Goal: Task Accomplishment & Management: Manage account settings

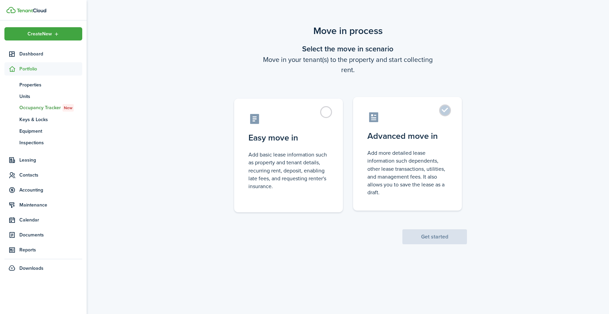
click at [438, 134] on control-radio-card-title "Advanced move in" at bounding box center [407, 136] width 80 height 12
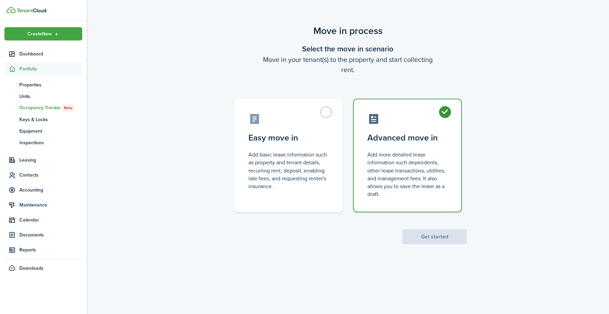
radio input "true"
click at [436, 238] on button "Get started" at bounding box center [434, 236] width 65 height 15
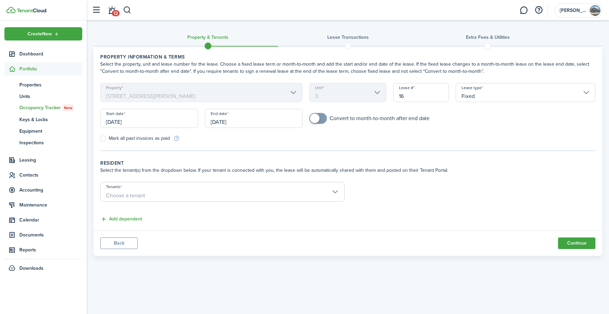
click at [369, 92] on mbsc-scroller "Unit 3" at bounding box center [347, 92] width 77 height 19
click at [373, 92] on mbsc-scroller "Unit 3" at bounding box center [347, 92] width 77 height 19
click at [377, 93] on mbsc-scroller "Unit 3" at bounding box center [347, 92] width 77 height 19
click at [491, 89] on input "Fixed" at bounding box center [525, 92] width 140 height 19
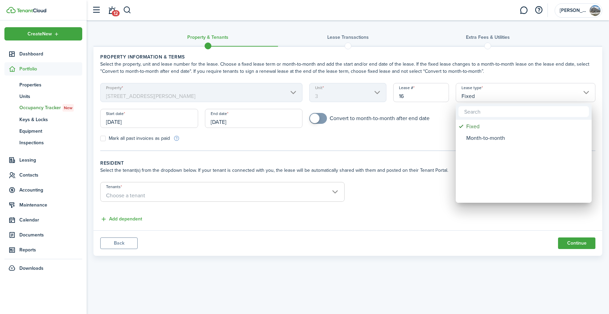
click at [491, 89] on div at bounding box center [304, 157] width 717 height 422
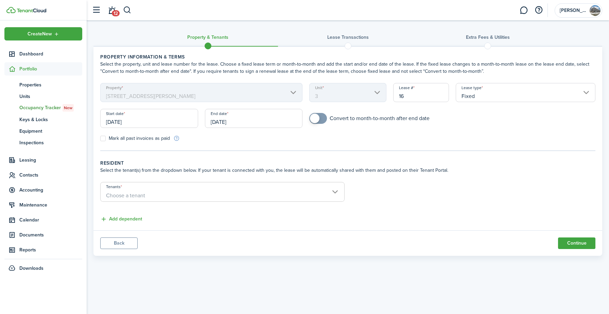
click at [141, 121] on input "[DATE]" at bounding box center [149, 118] width 98 height 19
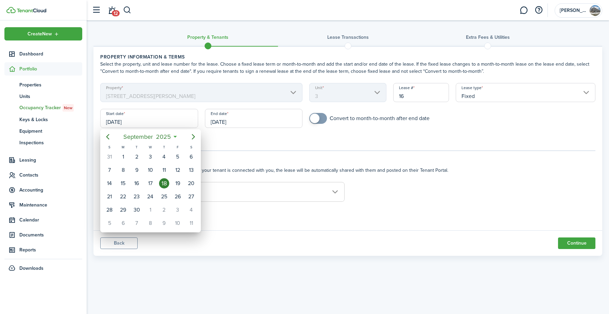
click at [228, 119] on div at bounding box center [304, 157] width 717 height 422
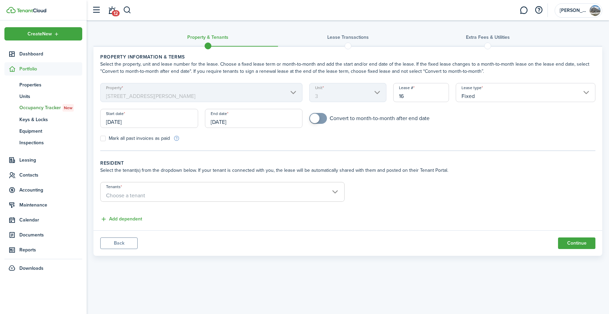
click at [227, 120] on input "[DATE]" at bounding box center [254, 118] width 98 height 19
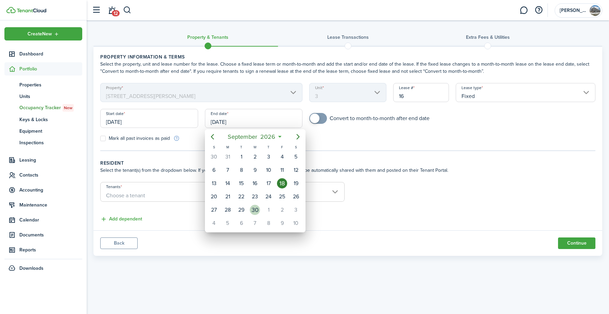
click at [253, 210] on div "30" at bounding box center [255, 209] width 10 height 10
type input "[DATE]"
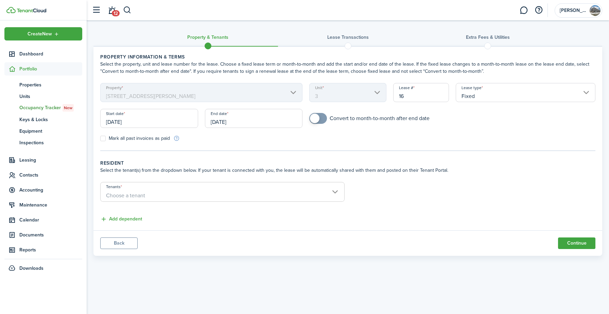
click at [240, 193] on span "Choose a tenant" at bounding box center [223, 196] width 244 height 12
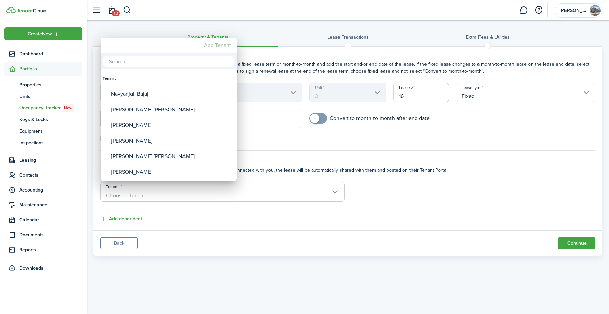
click at [220, 47] on mbsc-button "Add Tenant" at bounding box center [217, 45] width 33 height 12
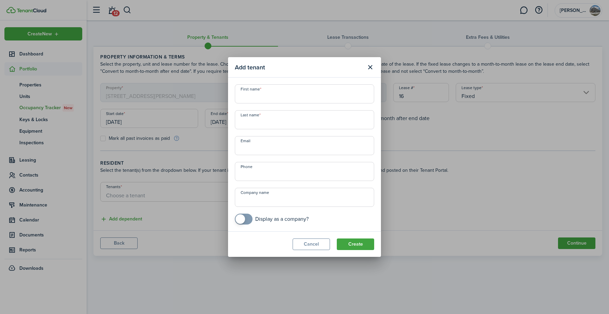
click at [289, 96] on input "First name" at bounding box center [304, 93] width 139 height 19
click at [324, 96] on input "First name" at bounding box center [304, 93] width 139 height 19
type input "Garage"
click at [307, 119] on input "Last name" at bounding box center [304, 119] width 139 height 19
type input "three"
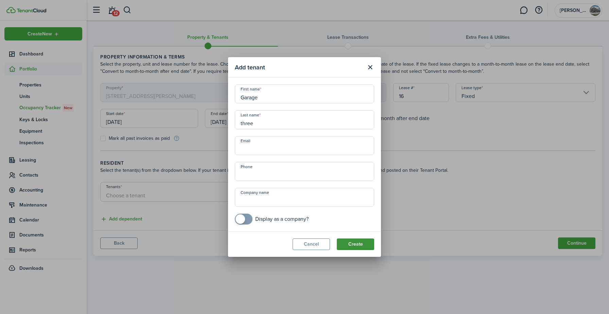
click at [359, 243] on button "Create" at bounding box center [355, 244] width 37 height 12
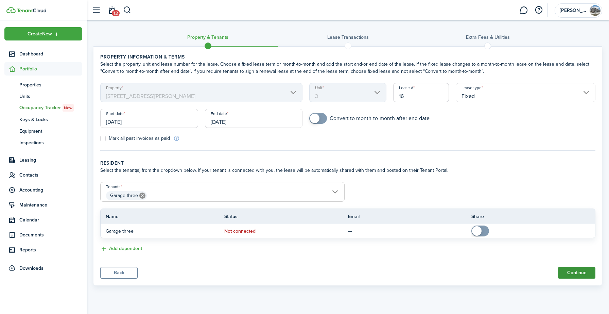
click at [570, 272] on button "Continue" at bounding box center [576, 273] width 37 height 12
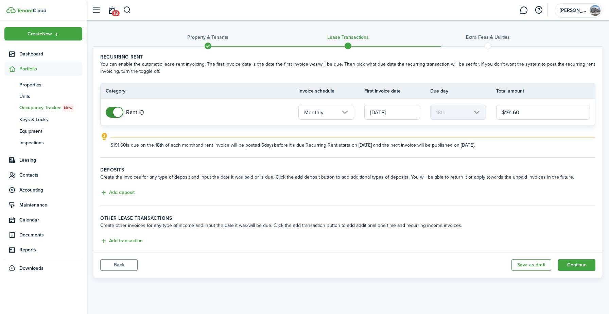
click at [111, 110] on span at bounding box center [114, 112] width 7 height 11
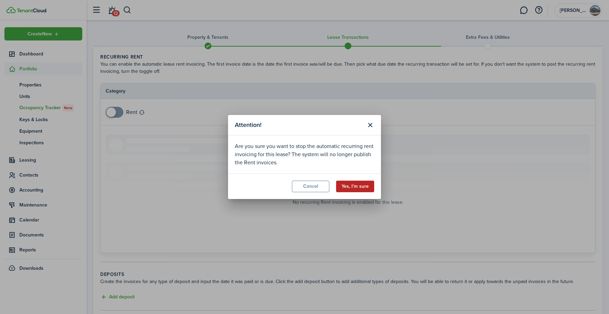
click at [354, 184] on button "Yes, I'm sure" at bounding box center [355, 186] width 38 height 12
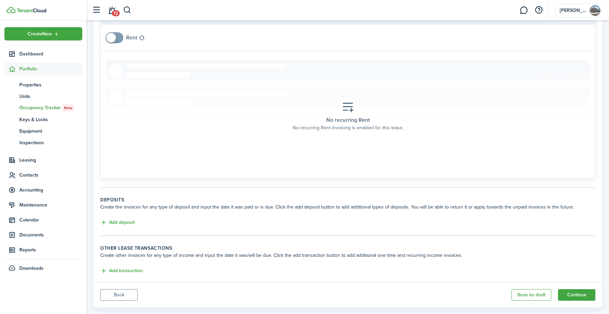
scroll to position [87, 0]
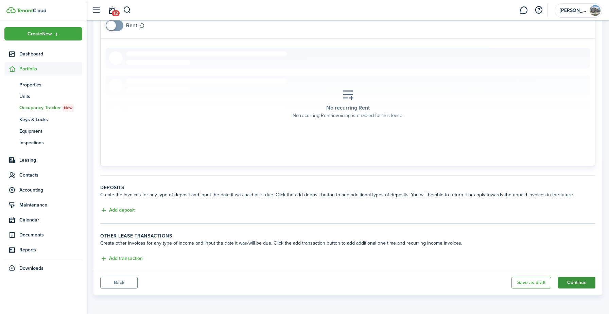
click at [574, 282] on button "Continue" at bounding box center [576, 282] width 37 height 12
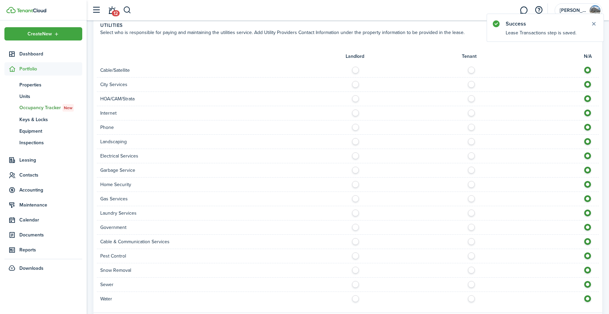
scroll to position [74, 0]
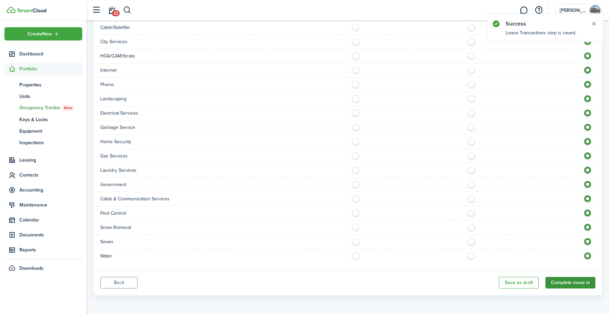
click at [561, 283] on button "Complete move in" at bounding box center [570, 282] width 50 height 12
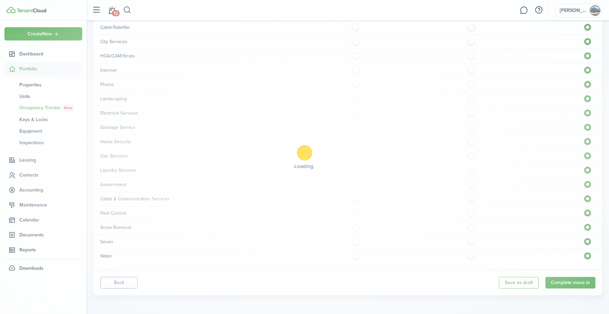
scroll to position [27, 0]
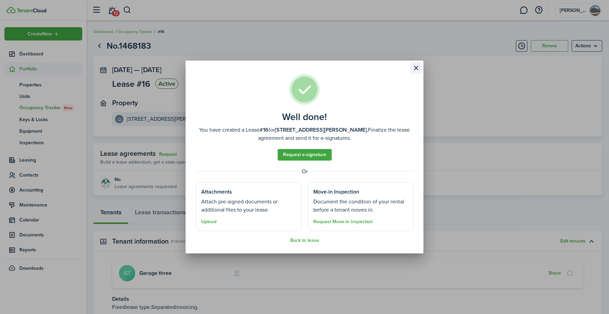
click at [418, 71] on button "Close modal" at bounding box center [416, 68] width 12 height 12
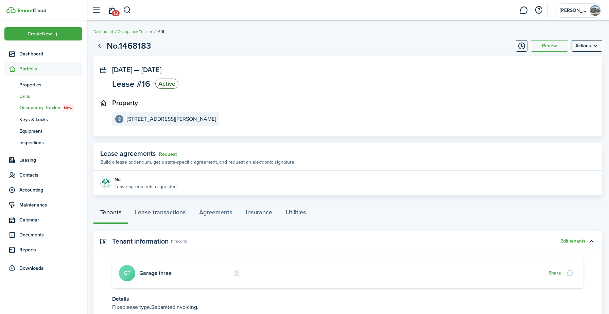
click at [33, 98] on span "Units" at bounding box center [50, 96] width 63 height 7
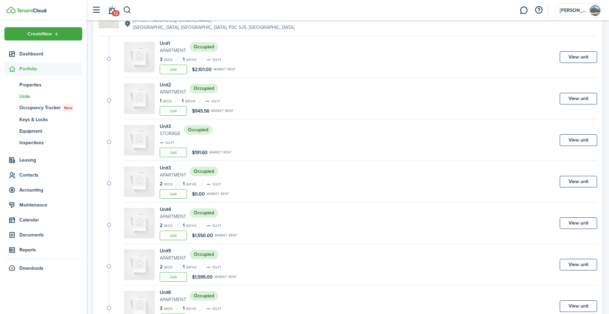
scroll to position [328, 0]
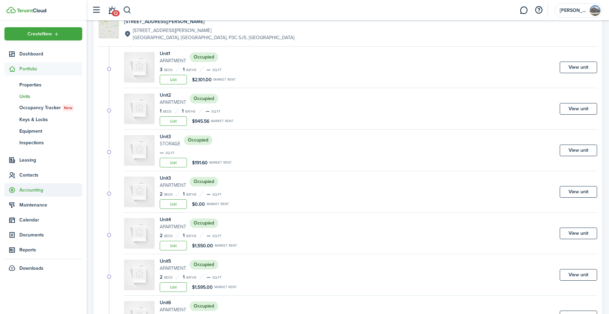
click at [33, 187] on span "Accounting" at bounding box center [50, 189] width 63 height 7
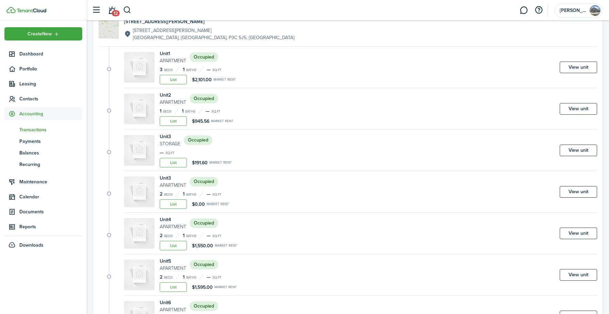
click at [37, 133] on link "tn Transactions" at bounding box center [43, 130] width 78 height 12
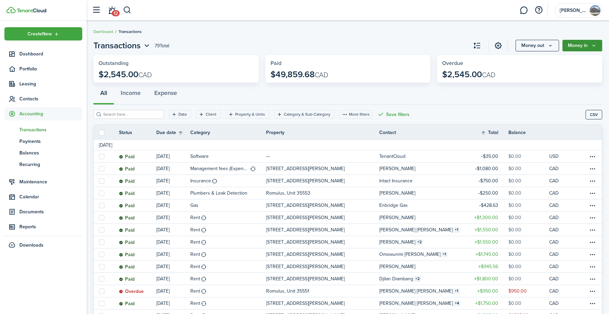
click at [574, 48] on button "Money in" at bounding box center [582, 46] width 40 height 12
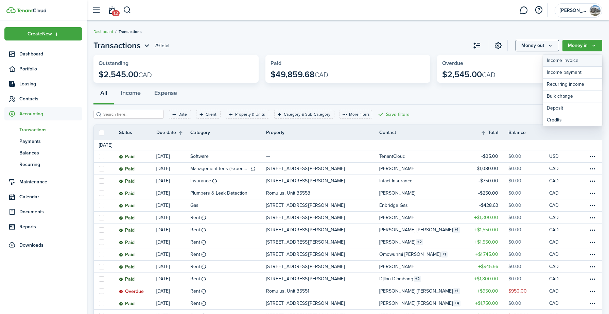
click at [569, 60] on link "Income invoice" at bounding box center [571, 61] width 59 height 12
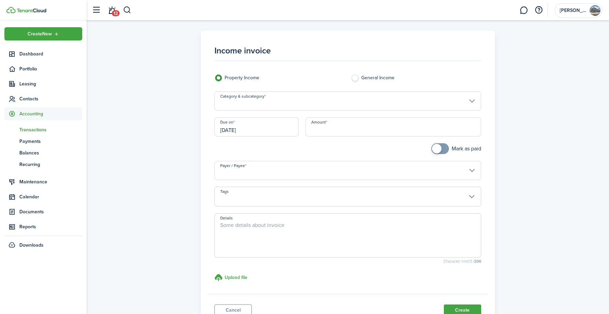
click at [299, 104] on input "Category & subcategory" at bounding box center [347, 100] width 267 height 19
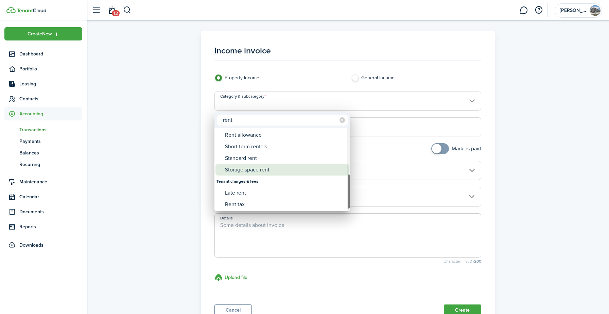
type input "rent"
click at [262, 171] on div "Storage space rent" at bounding box center [285, 170] width 120 height 12
type input "Rent / Storage space rent"
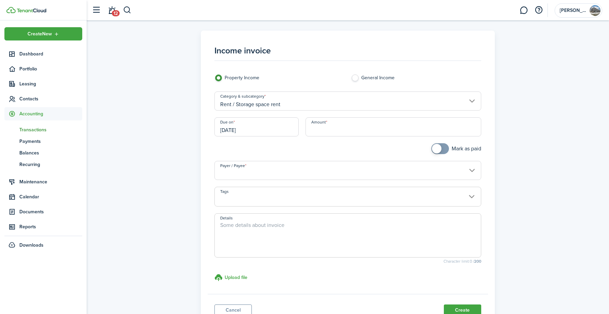
click at [321, 131] on input "Amount" at bounding box center [393, 126] width 176 height 19
type input "$2,300.00"
checkbox input "true"
click at [443, 149] on span at bounding box center [439, 148] width 7 height 11
click at [325, 169] on input "Payer / Payee" at bounding box center [347, 170] width 267 height 19
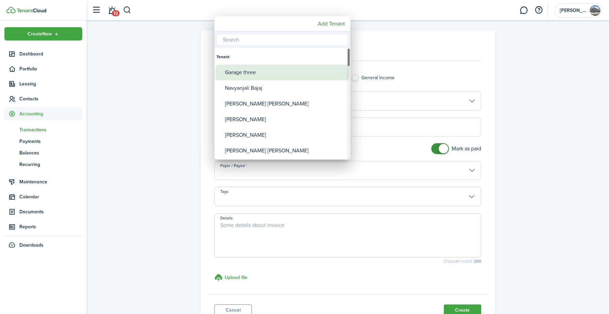
click at [272, 74] on div "Garage three" at bounding box center [285, 73] width 120 height 16
type input "Garage three"
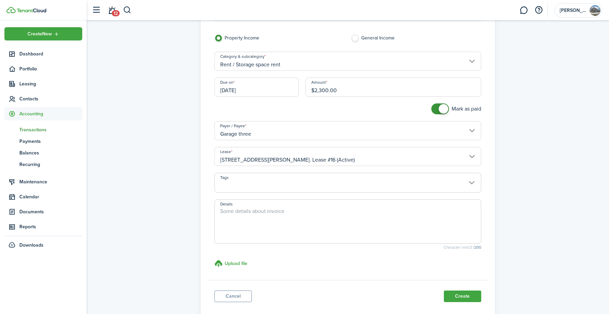
scroll to position [42, 0]
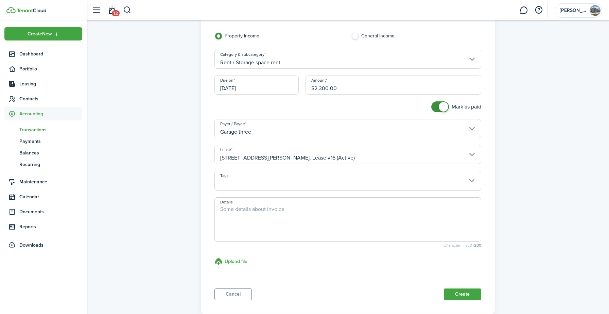
click at [242, 211] on textarea "Details" at bounding box center [348, 221] width 266 height 33
type textarea "Garage 3 rental paid 2300 rent for whole year"
click at [464, 297] on button "Create" at bounding box center [462, 294] width 37 height 12
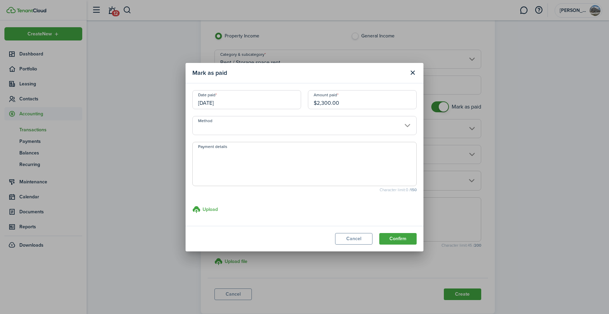
click at [366, 169] on textarea "Payment details" at bounding box center [304, 165] width 223 height 33
type textarea "Vinay received 2300 full yearly payment for Garage 3 rental"
click at [400, 241] on button "Confirm" at bounding box center [397, 239] width 37 height 12
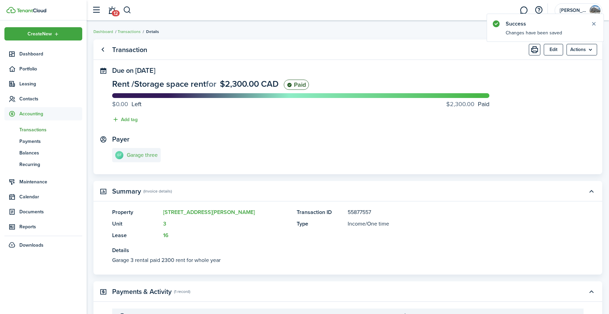
click at [26, 116] on span "Accounting" at bounding box center [50, 113] width 63 height 7
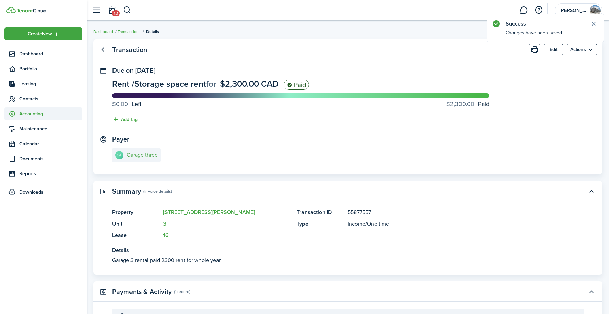
click at [26, 116] on span "Accounting" at bounding box center [50, 113] width 63 height 7
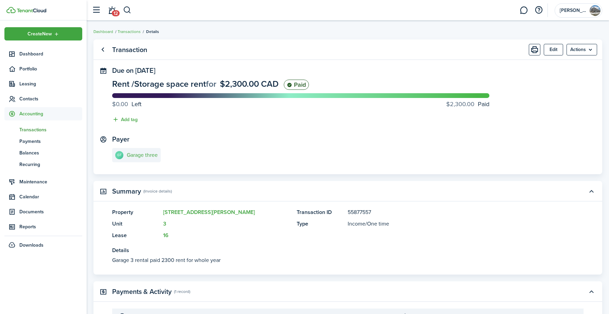
click at [33, 129] on span "Transactions" at bounding box center [50, 129] width 63 height 7
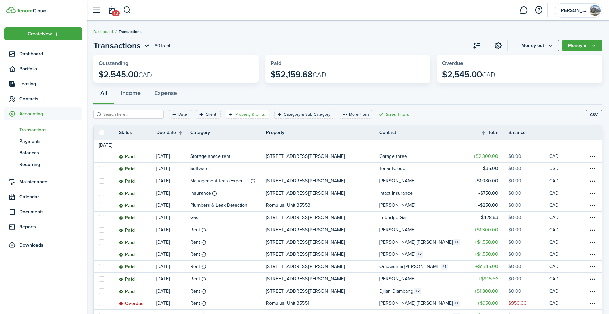
click at [237, 112] on filter-tag-label "Property & Units" at bounding box center [250, 114] width 30 height 6
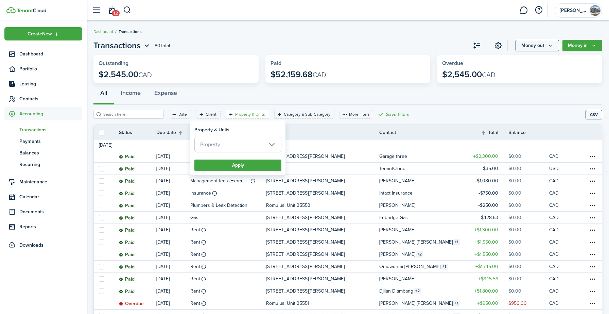
click at [239, 145] on span "Property" at bounding box center [238, 144] width 86 height 15
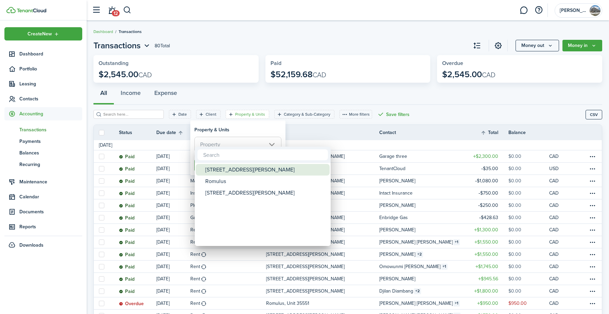
click at [237, 168] on div "[STREET_ADDRESS][PERSON_NAME]" at bounding box center [265, 170] width 120 height 12
type input "[STREET_ADDRESS][PERSON_NAME]"
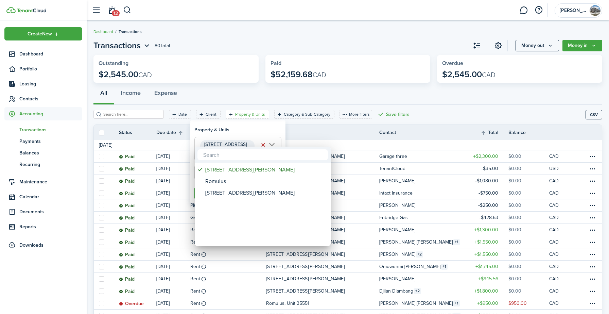
click at [255, 126] on div at bounding box center [304, 157] width 717 height 422
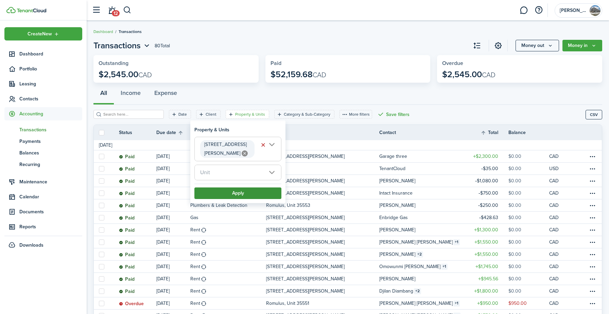
click at [239, 187] on button "Apply" at bounding box center [237, 193] width 87 height 12
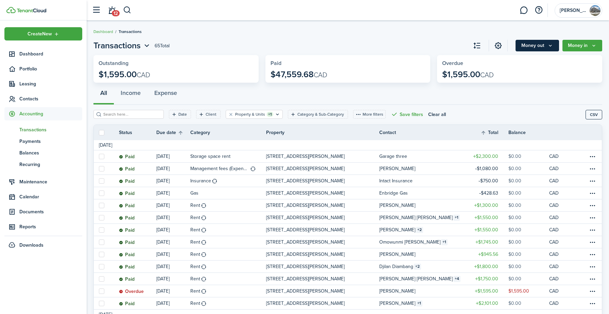
click at [541, 46] on button "Money out" at bounding box center [536, 46] width 43 height 12
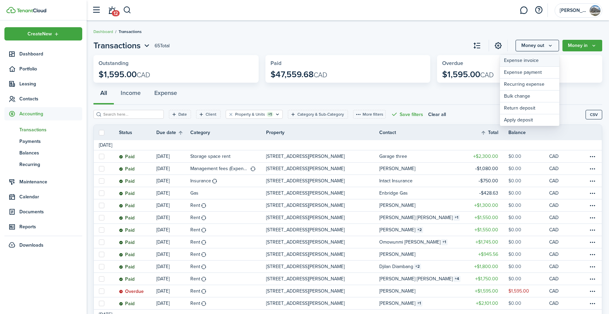
click at [533, 58] on link "Expense invoice" at bounding box center [529, 61] width 59 height 12
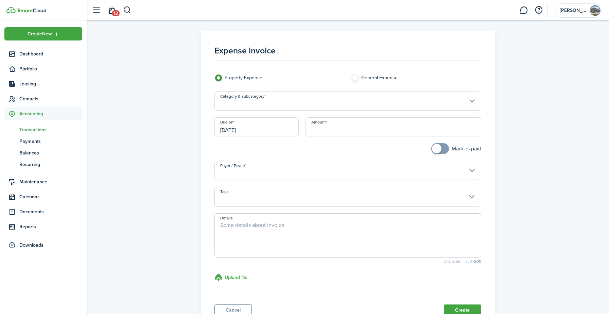
click at [333, 106] on input "Category & subcategory" at bounding box center [347, 100] width 267 height 19
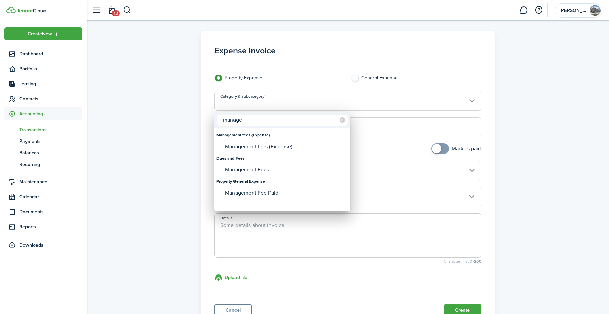
drag, startPoint x: 266, startPoint y: 123, endPoint x: 223, endPoint y: 122, distance: 42.8
click at [223, 122] on input "manage" at bounding box center [282, 119] width 130 height 11
drag, startPoint x: 238, startPoint y: 122, endPoint x: 218, endPoint y: 118, distance: 20.1
click at [218, 118] on input "com" at bounding box center [282, 119] width 130 height 11
type input "manag"
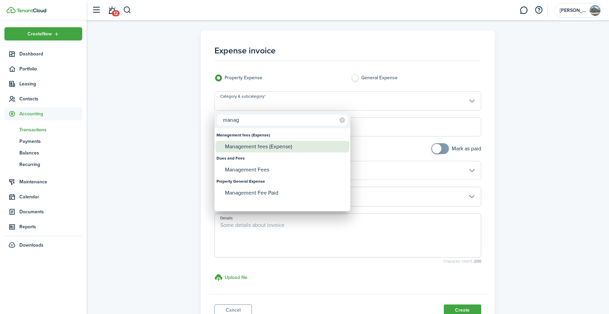
click at [246, 147] on div "Management fees (Expense)" at bounding box center [285, 147] width 120 height 12
type input "Management fees (Expense)"
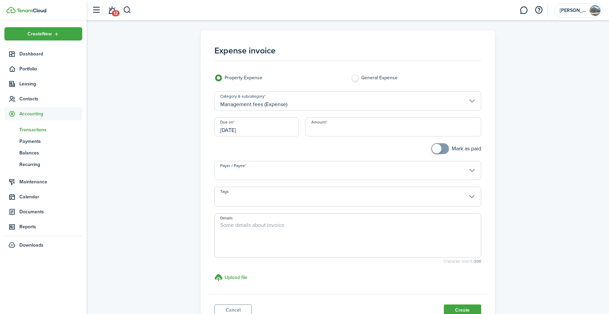
click at [312, 130] on input "Amount" at bounding box center [393, 126] width 176 height 19
click at [286, 172] on input "Payer / Payee" at bounding box center [347, 170] width 267 height 19
type input "$500.00"
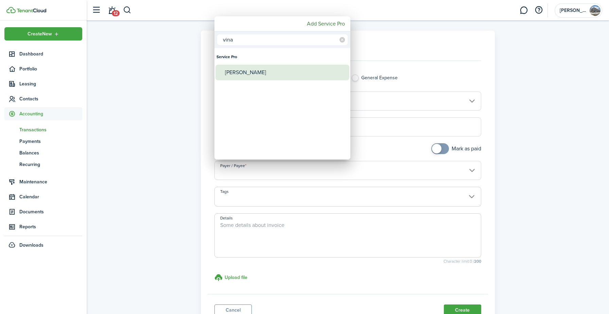
type input "vina"
click at [252, 70] on div "[PERSON_NAME]" at bounding box center [285, 73] width 120 height 16
type input "[PERSON_NAME]"
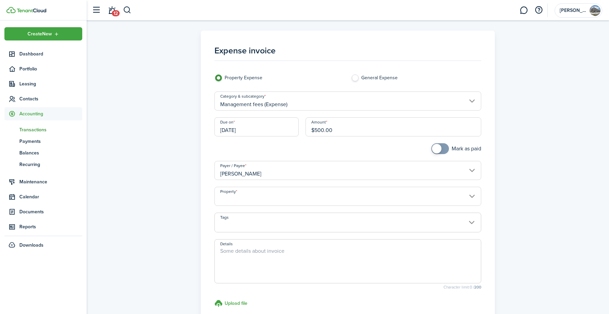
click at [249, 200] on input "Property" at bounding box center [347, 195] width 267 height 19
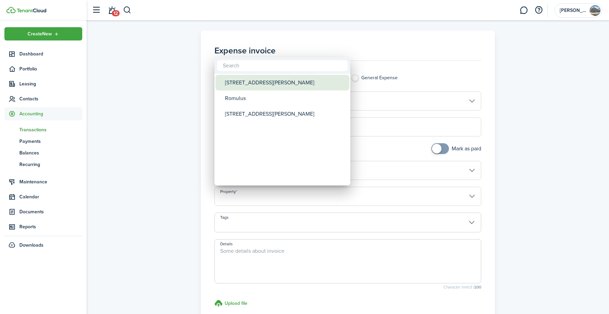
click at [250, 87] on div "[STREET_ADDRESS][PERSON_NAME]" at bounding box center [285, 83] width 120 height 16
type input "[STREET_ADDRESS][PERSON_NAME]"
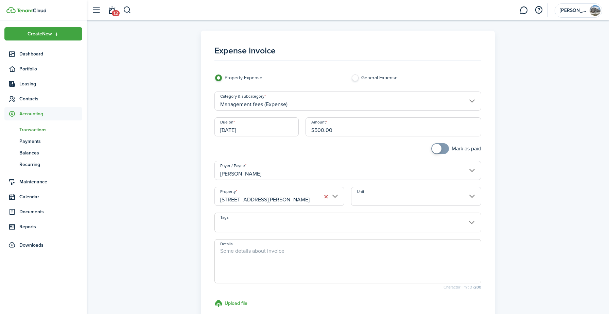
click at [368, 194] on input "Unit" at bounding box center [416, 195] width 130 height 19
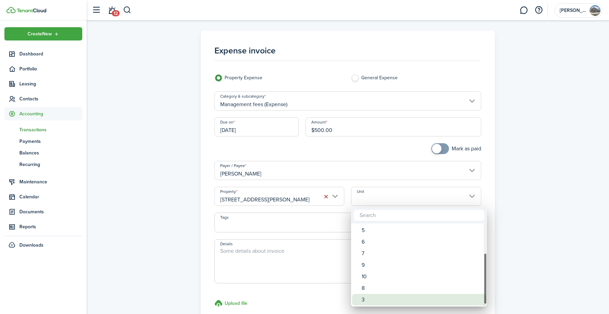
click at [371, 296] on div "3" at bounding box center [421, 299] width 120 height 12
type input "3"
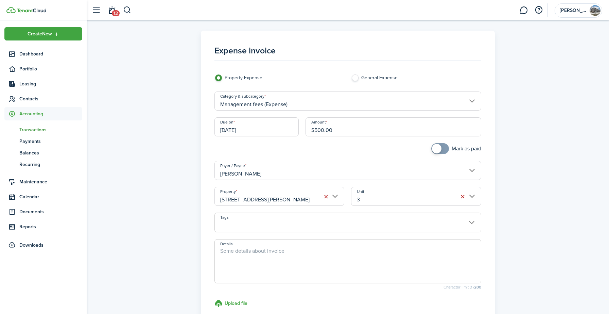
click at [341, 228] on span at bounding box center [348, 226] width 266 height 12
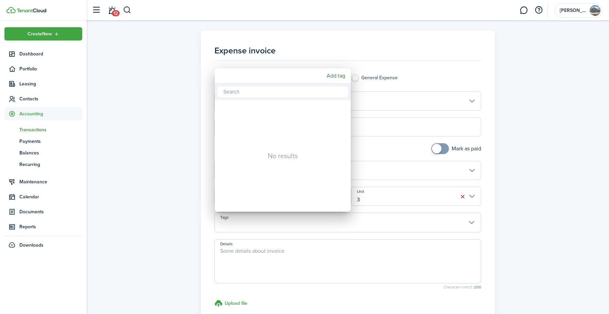
click at [188, 74] on div at bounding box center [304, 157] width 717 height 422
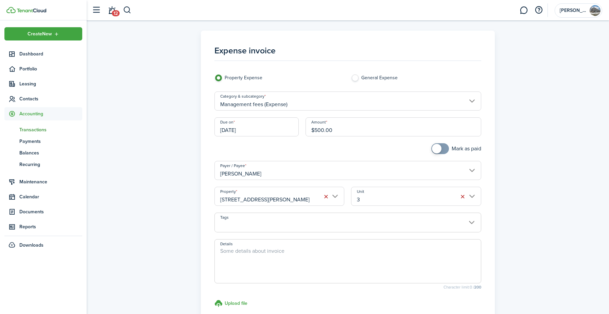
click at [256, 259] on textarea "Details" at bounding box center [348, 263] width 266 height 33
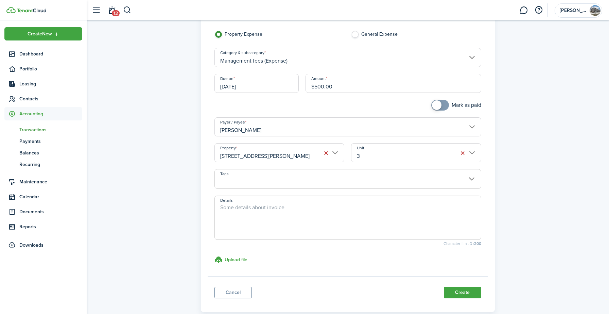
scroll to position [44, 0]
type textarea "A"
type textarea "Garage space 3 rental placement fee and management fee (whole year)"
checkbox input "true"
click at [443, 104] on span at bounding box center [439, 104] width 7 height 11
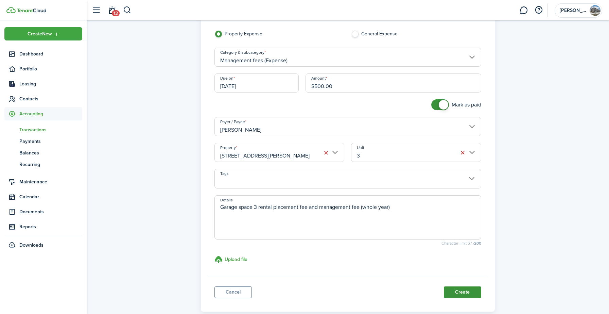
click at [469, 296] on button "Create" at bounding box center [462, 292] width 37 height 12
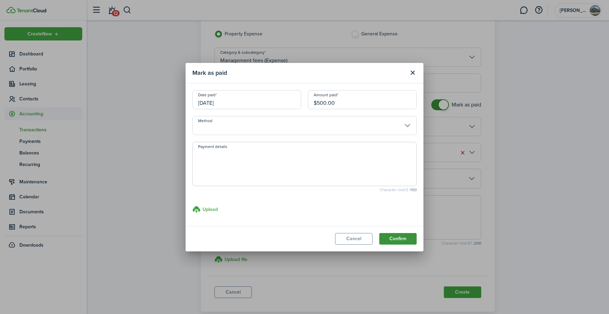
click at [400, 238] on button "Confirm" at bounding box center [397, 239] width 37 height 12
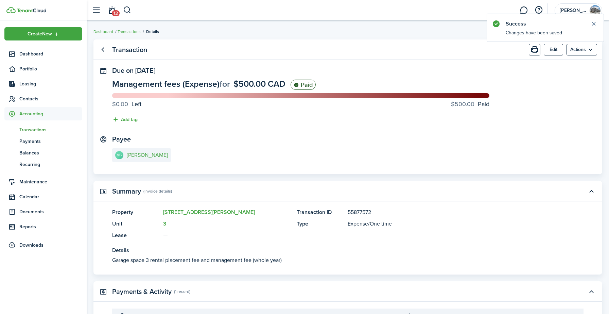
click at [36, 114] on span "Accounting" at bounding box center [50, 113] width 63 height 7
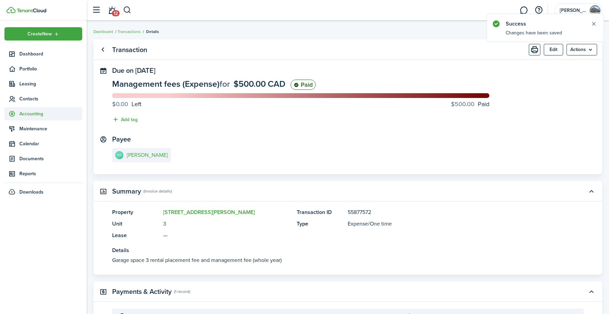
click at [36, 114] on span "Accounting" at bounding box center [50, 113] width 63 height 7
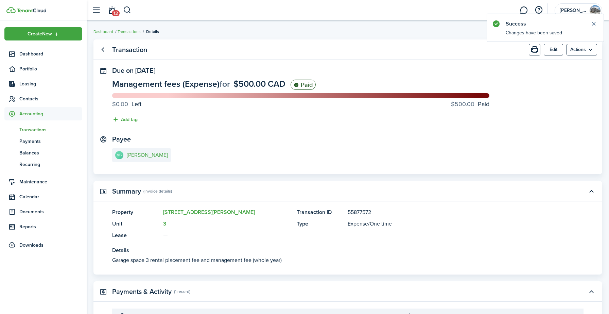
click at [37, 127] on span "Transactions" at bounding box center [50, 129] width 63 height 7
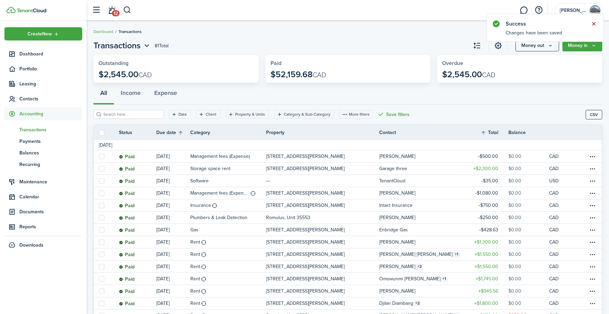
click at [594, 25] on button "Close notify" at bounding box center [594, 24] width 10 height 10
click at [545, 42] on button "Money out" at bounding box center [536, 46] width 43 height 12
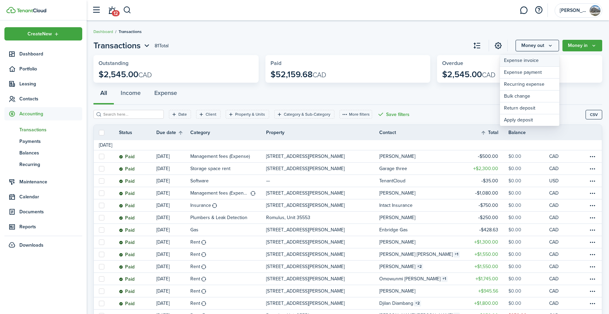
click at [523, 60] on link "Expense invoice" at bounding box center [529, 61] width 59 height 12
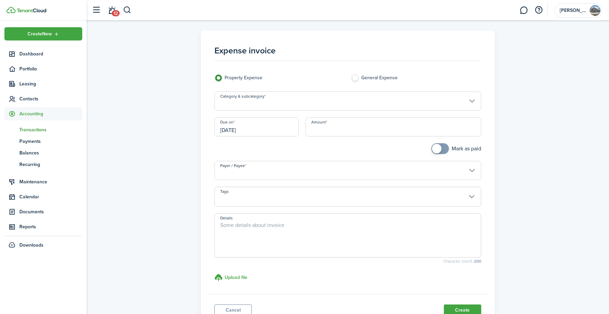
click at [365, 94] on input "Category & subcategory" at bounding box center [347, 100] width 267 height 19
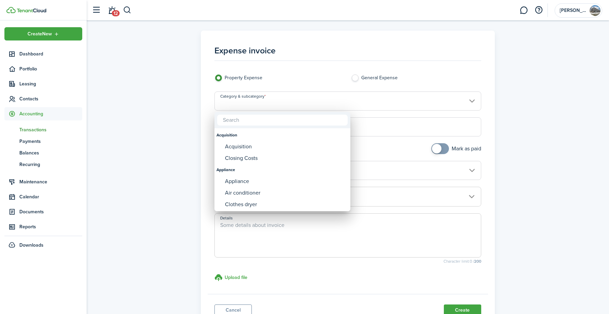
click at [175, 105] on div at bounding box center [304, 157] width 717 height 422
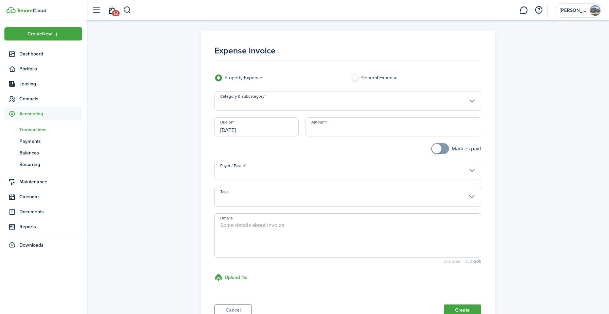
click at [40, 124] on link "tn Transactions" at bounding box center [43, 130] width 78 height 12
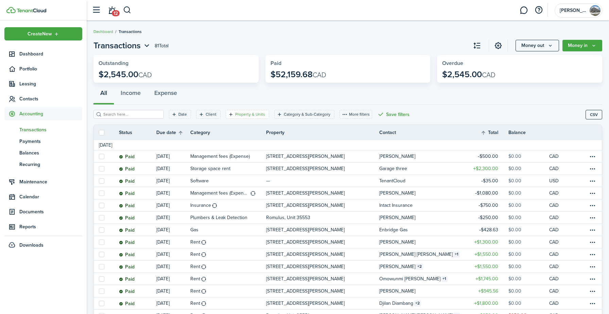
click at [242, 111] on filter-tag-label "Property & Units" at bounding box center [250, 114] width 30 height 6
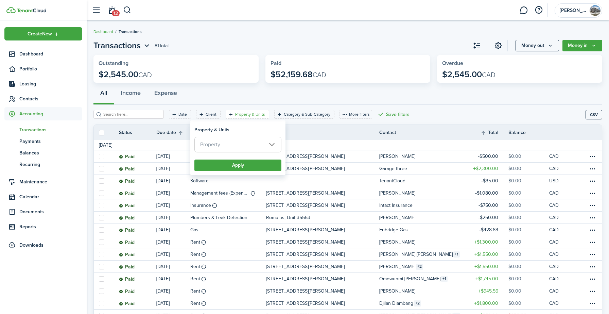
click at [237, 135] on filter-item-popup "Property & Units Property Apply" at bounding box center [237, 148] width 95 height 53
click at [237, 140] on span "Property" at bounding box center [238, 144] width 86 height 15
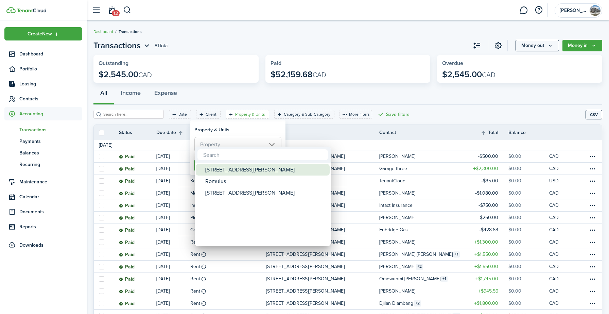
click at [232, 168] on div "[STREET_ADDRESS][PERSON_NAME]" at bounding box center [265, 170] width 120 height 12
type input "[STREET_ADDRESS][PERSON_NAME]"
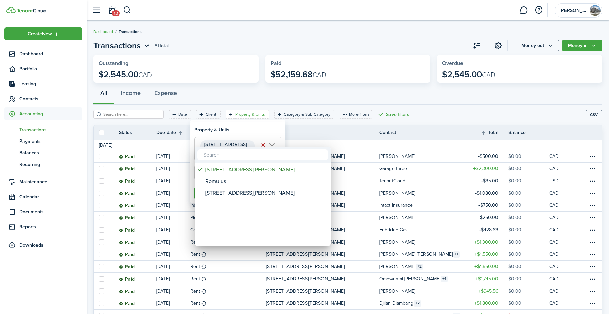
click at [249, 131] on div at bounding box center [304, 157] width 717 height 422
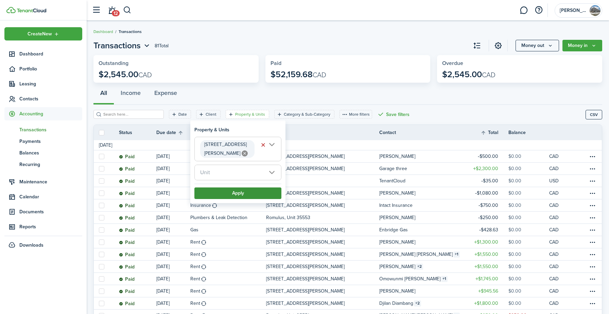
click at [239, 187] on button "Apply" at bounding box center [237, 193] width 87 height 12
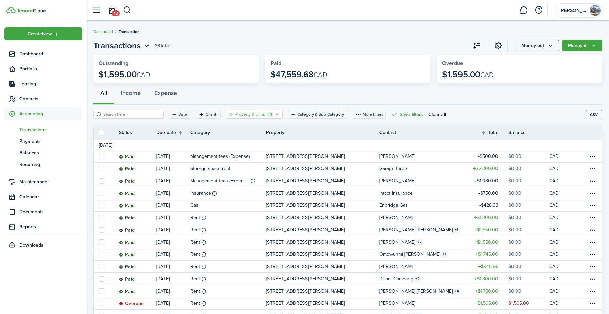
click at [248, 116] on filter-tag-label "Property & Units" at bounding box center [250, 114] width 30 height 6
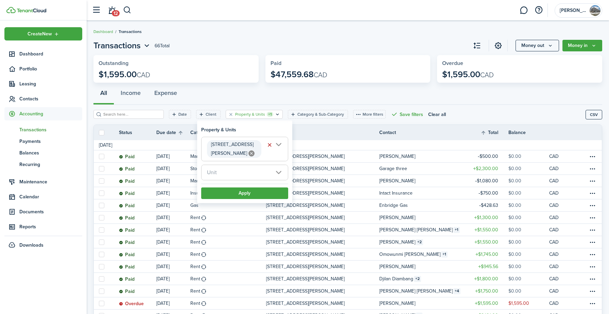
click at [224, 166] on span "Unit" at bounding box center [244, 172] width 86 height 15
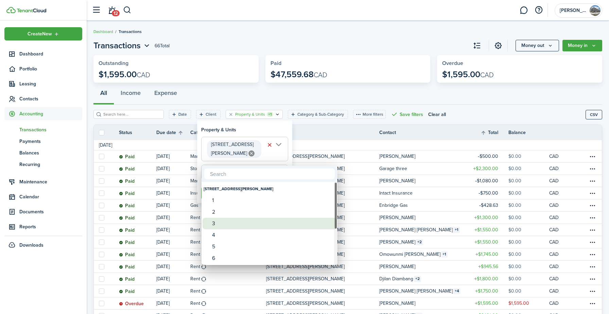
click at [217, 224] on div "3" at bounding box center [272, 223] width 120 height 12
type input "3"
click at [262, 130] on div at bounding box center [304, 157] width 717 height 422
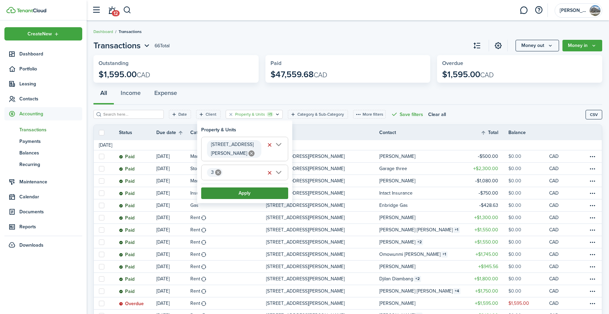
click at [255, 188] on button "Apply" at bounding box center [244, 193] width 87 height 12
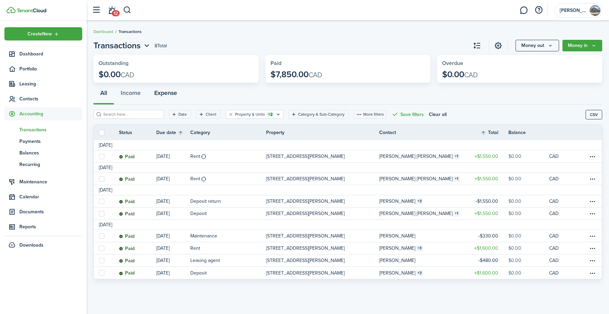
click at [162, 92] on button "Expense" at bounding box center [165, 94] width 36 height 20
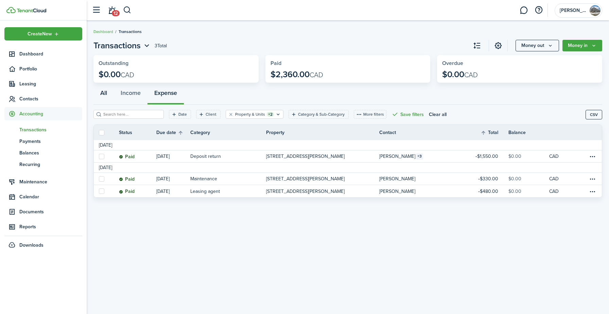
click at [106, 95] on button "All" at bounding box center [103, 94] width 20 height 20
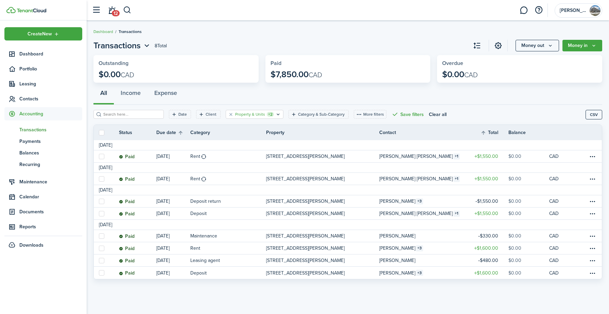
click at [275, 114] on icon "Open filter" at bounding box center [278, 113] width 6 height 5
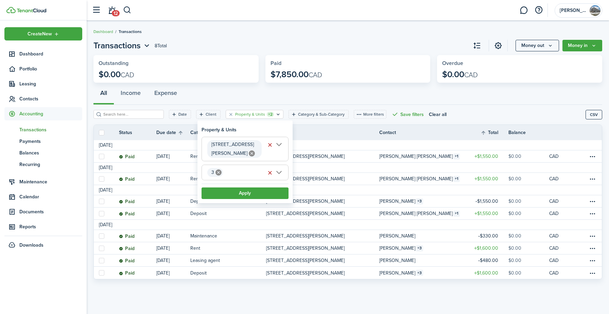
click at [219, 169] on icon at bounding box center [218, 172] width 6 height 6
click at [226, 165] on span "Unit" at bounding box center [245, 172] width 86 height 15
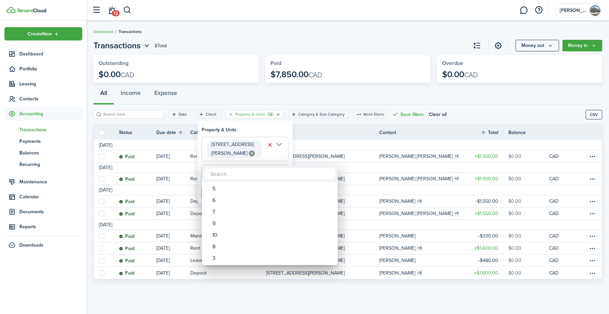
click at [249, 133] on div at bounding box center [304, 157] width 717 height 422
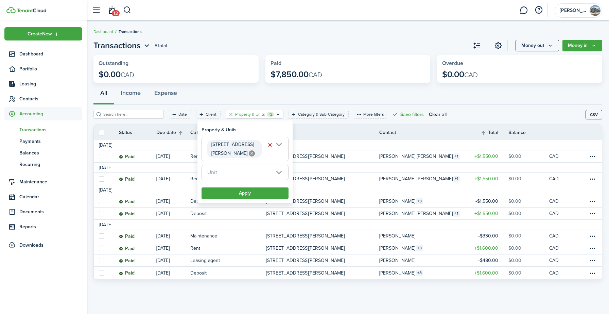
click at [232, 165] on span "Unit" at bounding box center [245, 172] width 86 height 15
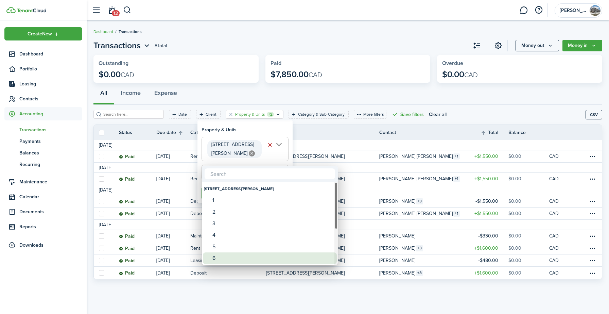
click at [220, 256] on div "6" at bounding box center [272, 258] width 120 height 12
type input "6"
click at [268, 130] on div at bounding box center [304, 157] width 717 height 422
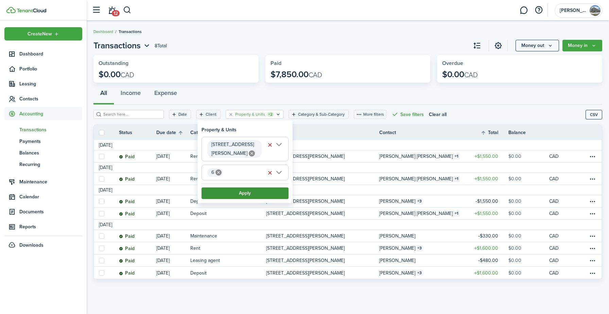
click at [245, 187] on button "Apply" at bounding box center [244, 193] width 87 height 12
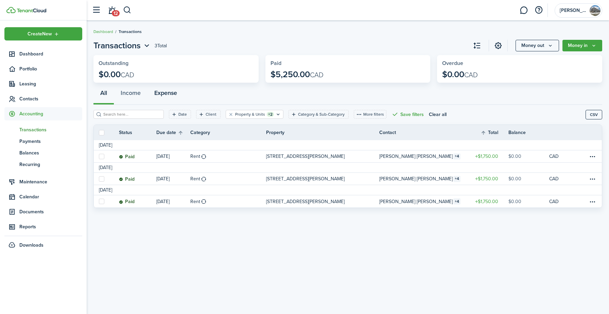
click at [162, 94] on button "Expense" at bounding box center [165, 94] width 36 height 20
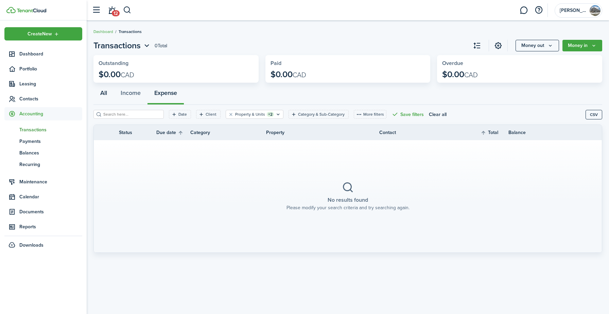
click at [99, 98] on button "All" at bounding box center [103, 94] width 20 height 20
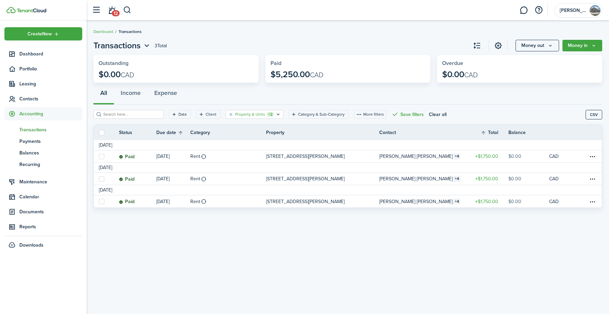
click at [267, 115] on filter-tag-counter "+2" at bounding box center [270, 114] width 7 height 5
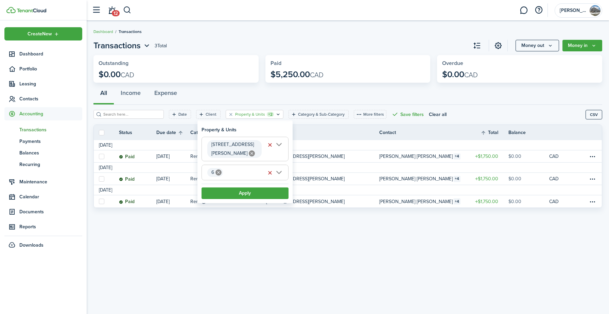
click at [232, 165] on span "6" at bounding box center [245, 172] width 86 height 15
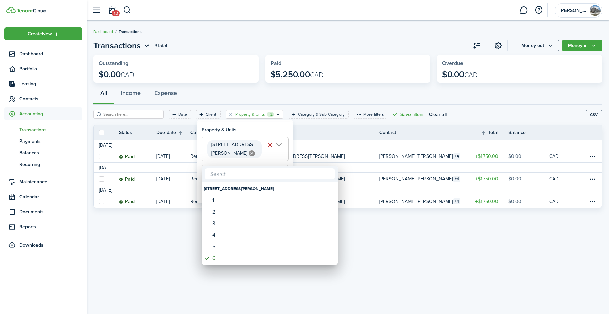
click at [219, 163] on div at bounding box center [304, 157] width 717 height 422
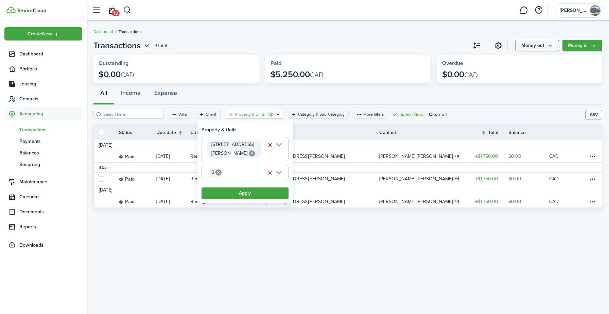
click at [219, 169] on icon at bounding box center [218, 172] width 6 height 6
click at [271, 165] on span "Unit" at bounding box center [245, 172] width 86 height 15
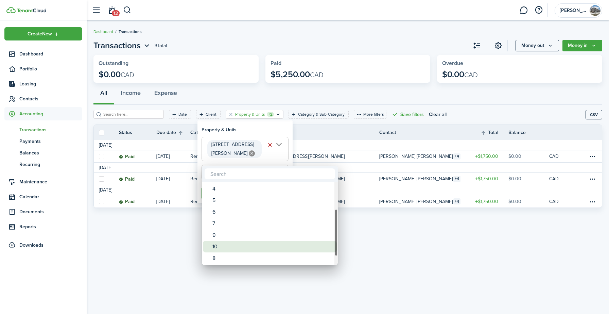
click at [221, 249] on div "10" at bounding box center [272, 246] width 120 height 12
type input "10"
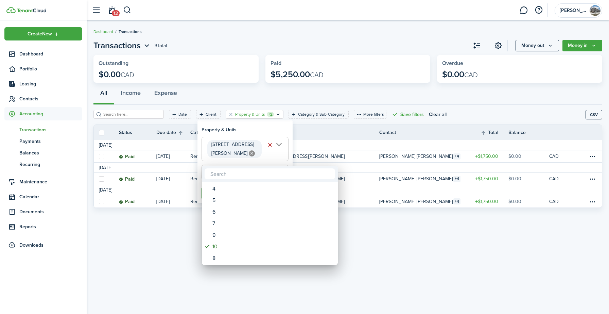
click at [263, 128] on div at bounding box center [304, 157] width 717 height 422
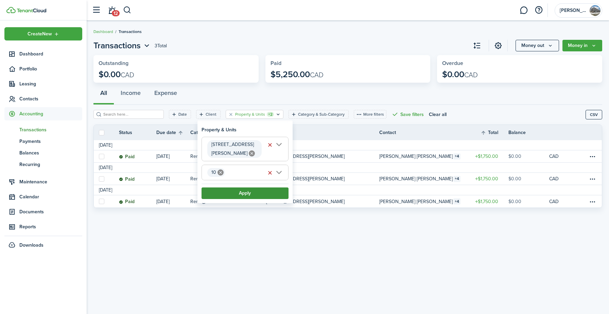
click at [247, 187] on button "Apply" at bounding box center [244, 193] width 87 height 12
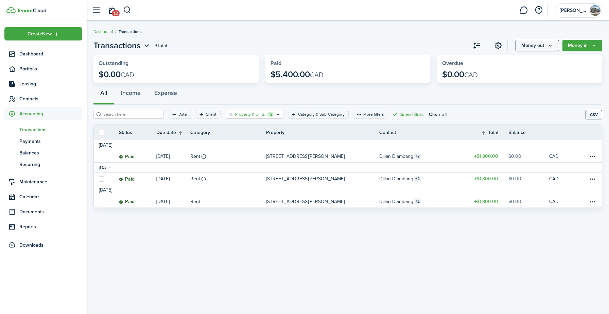
click at [263, 111] on div "Property & Units +2" at bounding box center [254, 114] width 39 height 6
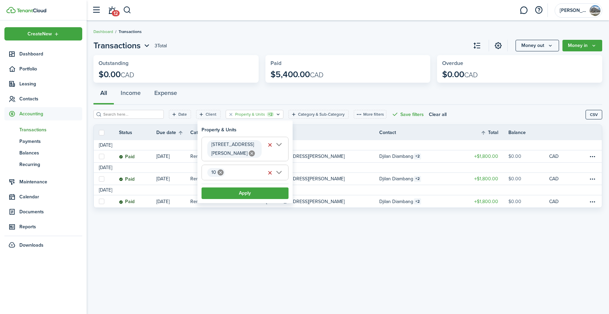
click at [221, 169] on icon at bounding box center [220, 172] width 6 height 6
click at [229, 81] on widget-stats "Outstanding $0.00 CAD" at bounding box center [175, 69] width 165 height 28
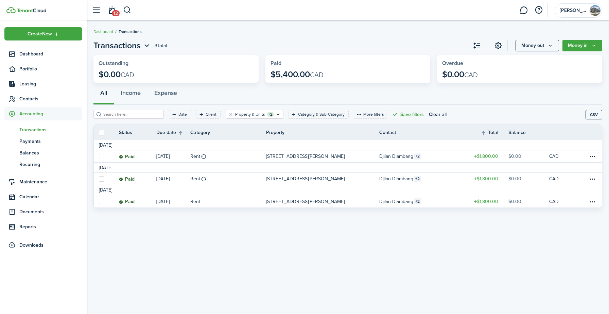
click at [34, 130] on span "Transactions" at bounding box center [50, 129] width 63 height 7
click at [275, 114] on icon "Open filter" at bounding box center [278, 113] width 6 height 5
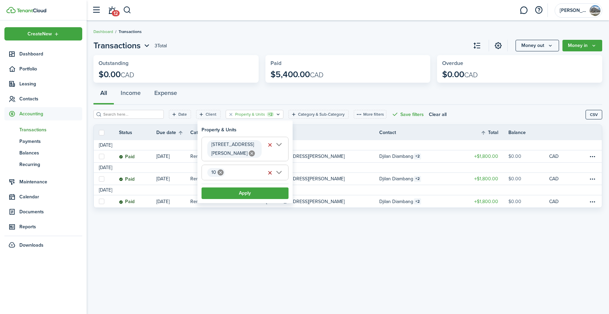
click at [270, 168] on button "button" at bounding box center [270, 173] width 10 height 10
click at [267, 187] on button "Apply" at bounding box center [244, 193] width 87 height 12
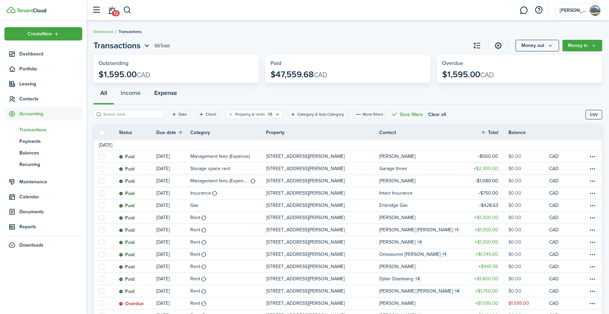
click at [166, 95] on button "Expense" at bounding box center [165, 94] width 36 height 20
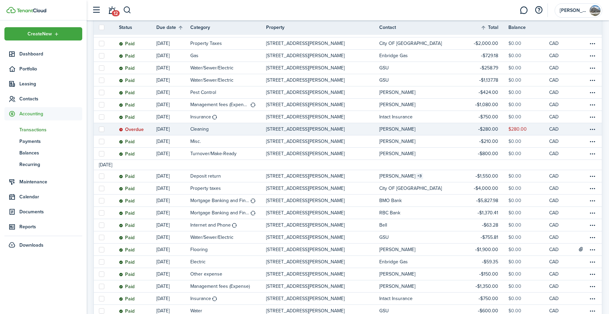
scroll to position [208, 0]
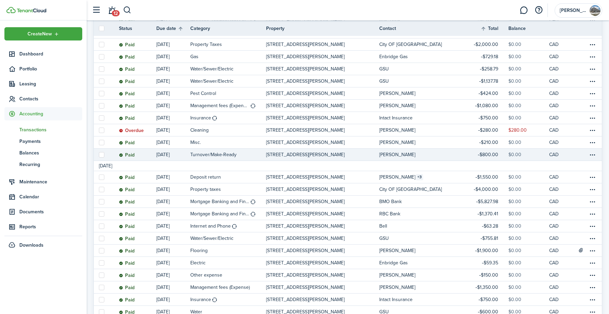
click at [488, 154] on table-amount-title "$800.00" at bounding box center [488, 154] width 20 height 7
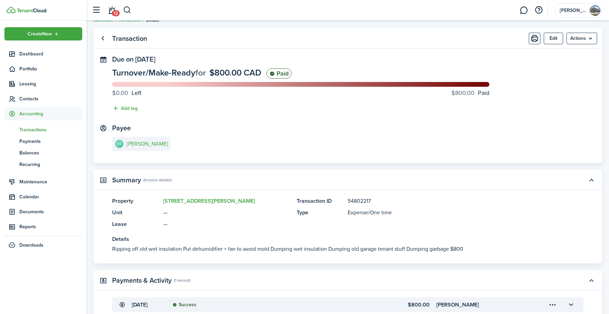
scroll to position [9, 0]
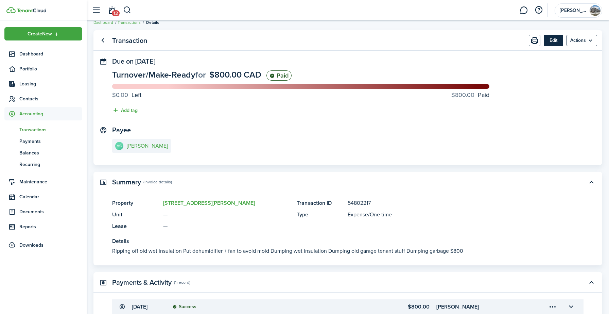
click at [550, 44] on button "Edit" at bounding box center [552, 41] width 19 height 12
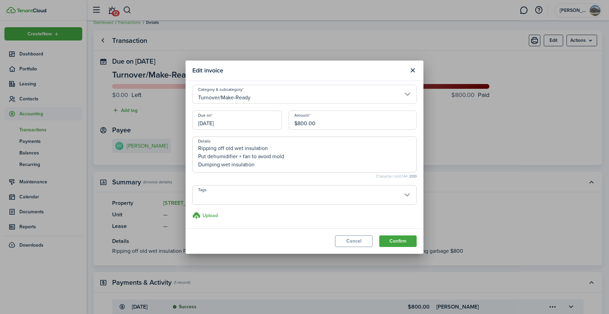
scroll to position [0, 0]
click at [256, 201] on span at bounding box center [304, 202] width 223 height 12
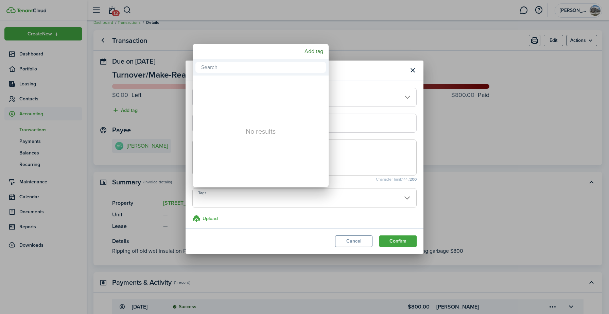
click at [355, 71] on div at bounding box center [304, 157] width 717 height 422
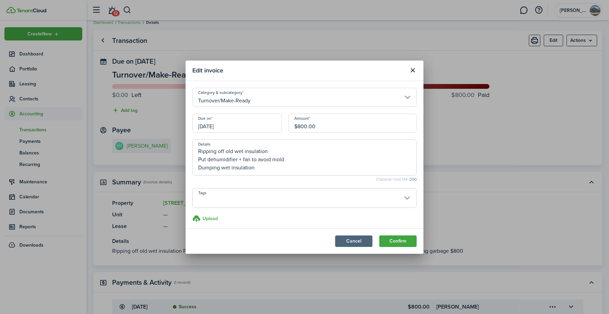
click at [342, 239] on button "Cancel" at bounding box center [353, 241] width 37 height 12
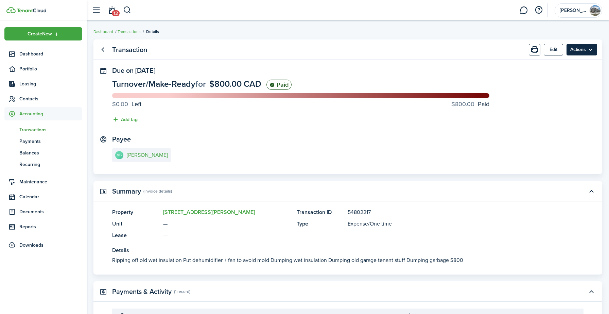
click at [594, 50] on menu-btn "Actions" at bounding box center [581, 50] width 31 height 12
click at [512, 58] on panel-main-header "Transaction Edit Actions" at bounding box center [347, 49] width 508 height 20
click at [544, 52] on button "Edit" at bounding box center [552, 50] width 19 height 12
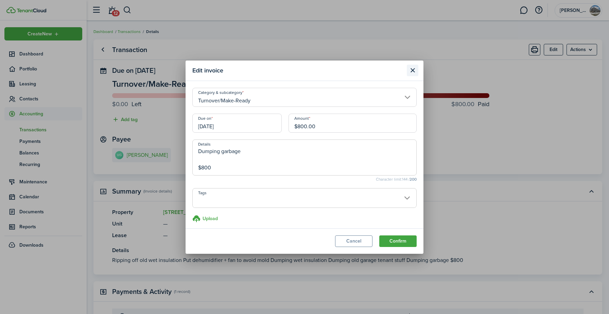
click at [411, 72] on button "Close modal" at bounding box center [413, 71] width 12 height 12
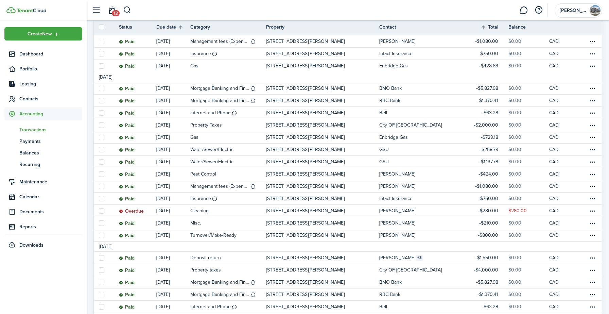
scroll to position [128, 0]
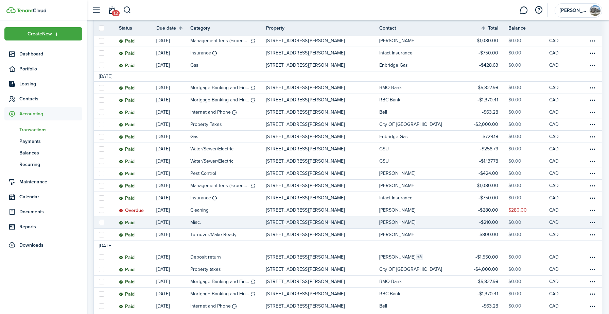
click at [294, 223] on p "[STREET_ADDRESS][PERSON_NAME]" at bounding box center [305, 221] width 78 height 7
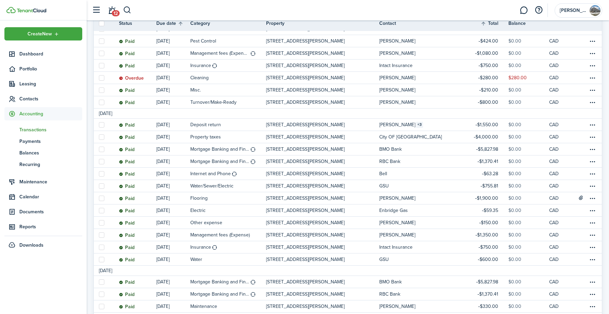
scroll to position [262, 0]
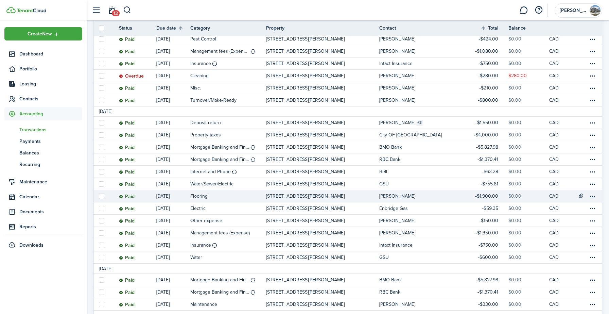
click at [303, 192] on link "[STREET_ADDRESS][PERSON_NAME]" at bounding box center [322, 196] width 113 height 12
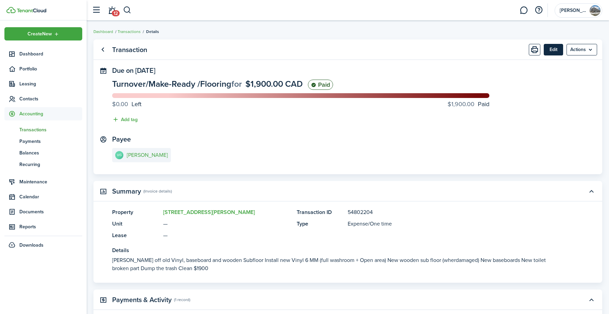
click at [551, 48] on button "Edit" at bounding box center [552, 50] width 19 height 12
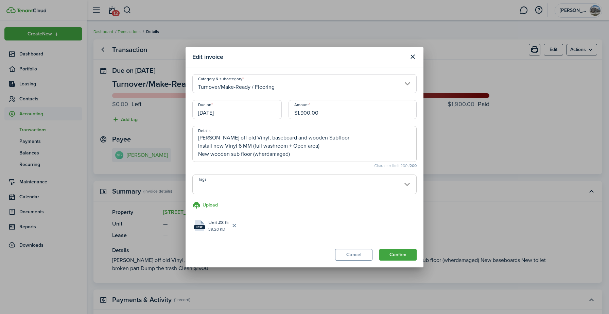
click at [389, 182] on span at bounding box center [304, 188] width 223 height 12
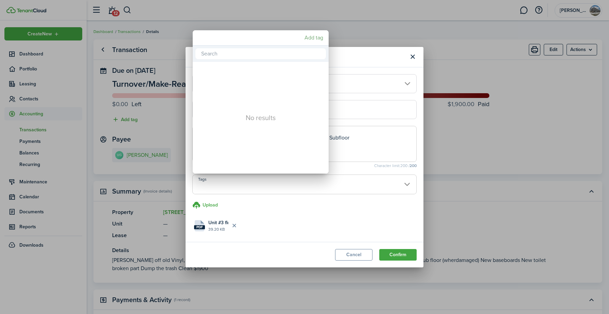
click at [318, 37] on mbsc-button "Add tag" at bounding box center [314, 38] width 24 height 12
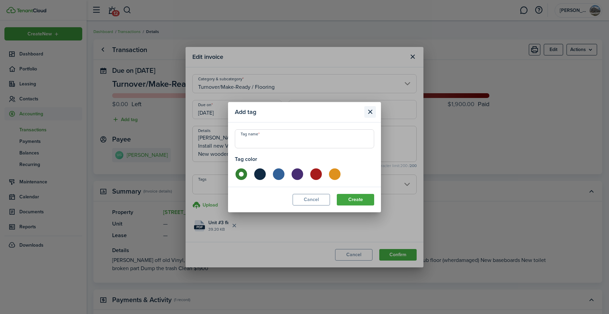
click at [369, 111] on button "Close modal" at bounding box center [370, 112] width 12 height 12
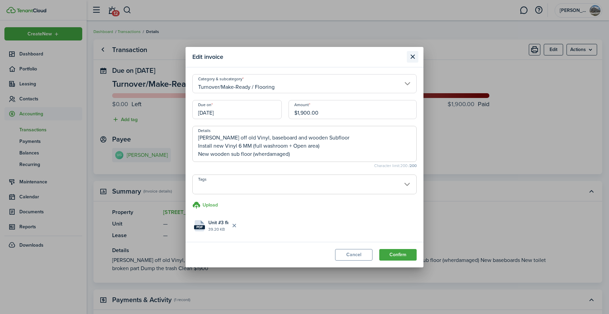
click at [415, 54] on button "Close modal" at bounding box center [413, 57] width 12 height 12
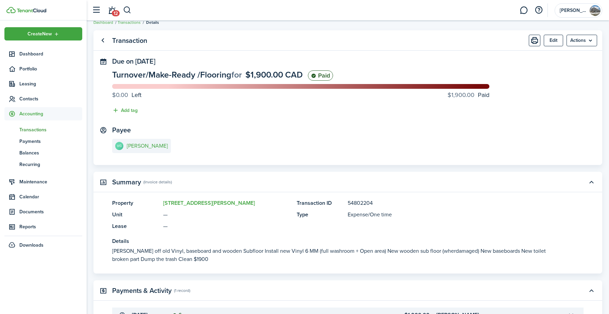
scroll to position [5, 0]
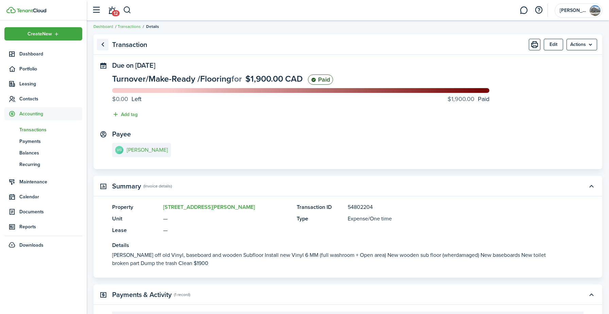
click at [99, 42] on link "Go back" at bounding box center [103, 45] width 12 height 12
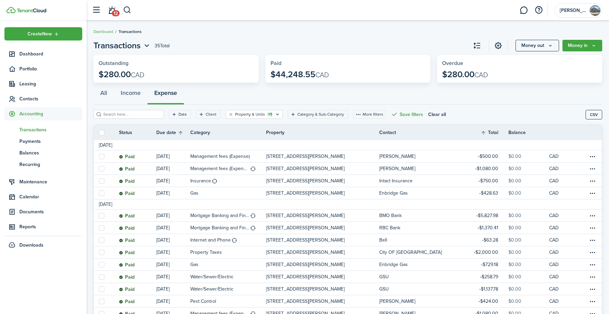
click at [46, 127] on span "Transactions" at bounding box center [50, 129] width 63 height 7
click at [104, 97] on button "All" at bounding box center [103, 94] width 20 height 20
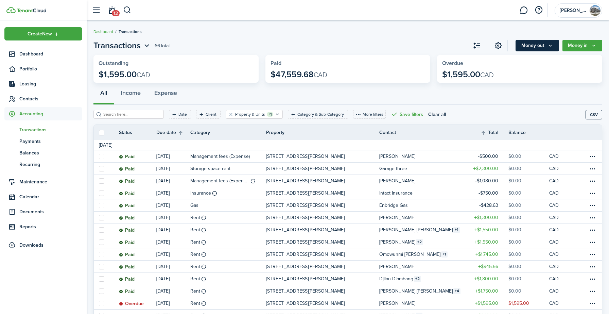
click at [551, 43] on icon "Money out" at bounding box center [550, 45] width 6 height 5
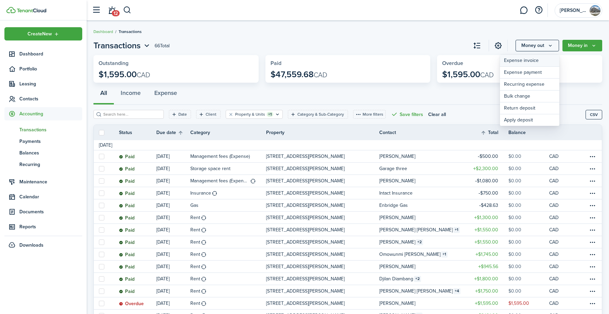
click at [525, 58] on link "Expense invoice" at bounding box center [529, 61] width 59 height 12
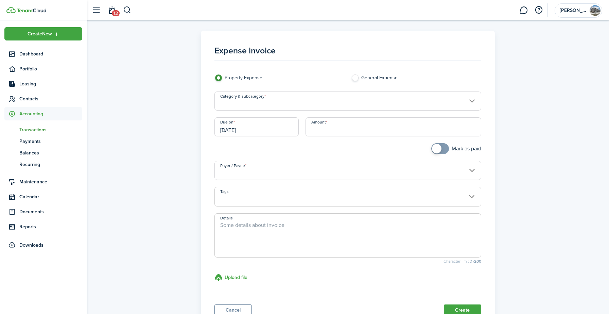
click at [279, 104] on input "Category & subcategory" at bounding box center [347, 100] width 267 height 19
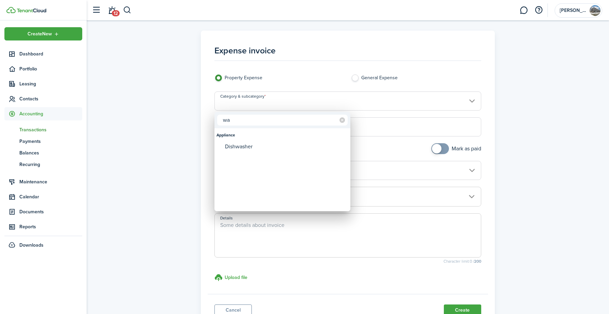
type input "w"
type input "d"
type input "washing"
click at [265, 147] on div "Washing machine" at bounding box center [285, 147] width 120 height 12
type input "Appliance / Washing machine"
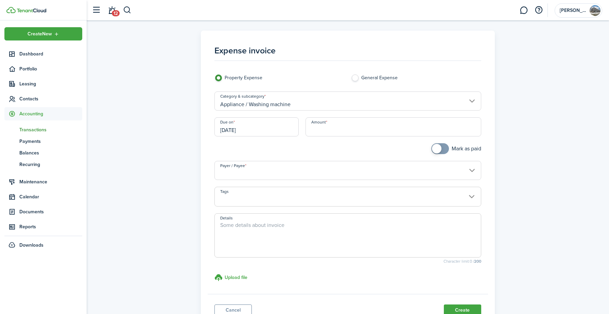
click at [314, 131] on input "Amount" at bounding box center [393, 126] width 176 height 19
type input "$370.00"
checkbox input "true"
click at [443, 150] on span at bounding box center [439, 148] width 7 height 11
click at [302, 175] on input "Payer / Payee" at bounding box center [347, 170] width 267 height 19
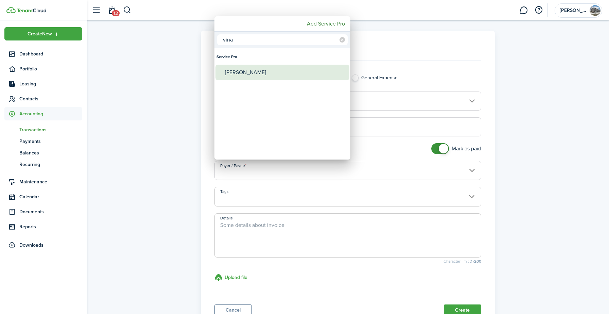
type input "vina"
click at [259, 76] on div "[PERSON_NAME]" at bounding box center [285, 73] width 120 height 16
type input "[PERSON_NAME]"
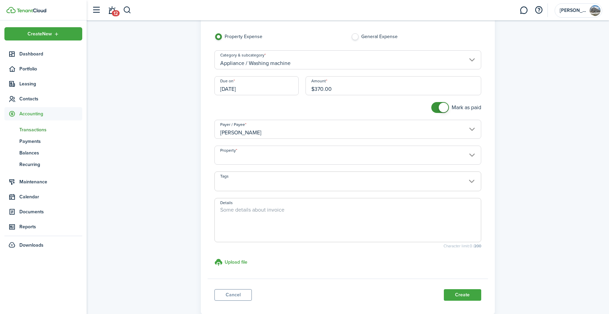
scroll to position [42, 0]
click at [251, 161] on input "Property" at bounding box center [347, 153] width 267 height 19
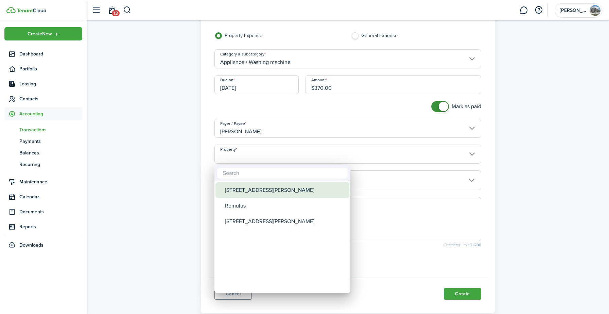
click at [249, 193] on div "[STREET_ADDRESS][PERSON_NAME]" at bounding box center [285, 190] width 120 height 16
type input "[STREET_ADDRESS][PERSON_NAME]"
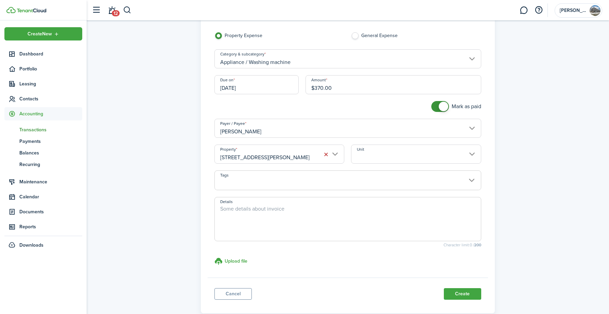
click at [357, 157] on input "Unit" at bounding box center [416, 153] width 130 height 19
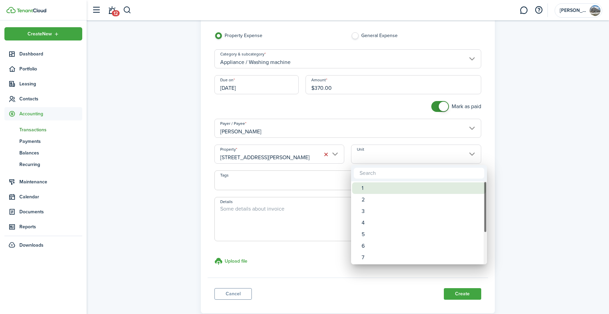
click at [370, 190] on div "1" at bounding box center [421, 188] width 120 height 12
type input "1"
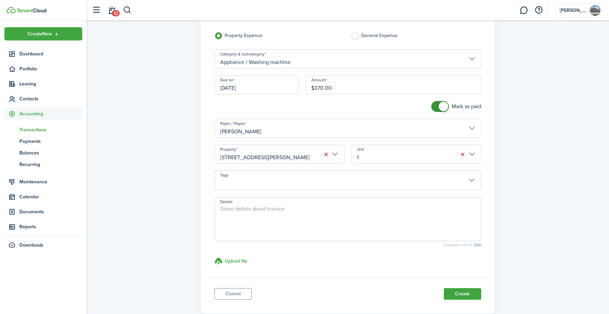
click at [318, 210] on textarea "Details" at bounding box center [348, 220] width 266 height 33
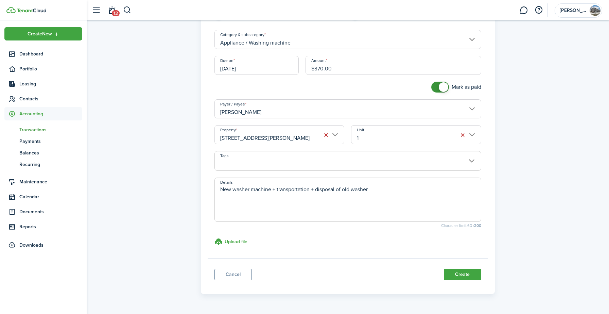
scroll to position [64, 0]
type textarea "New washer machine + transportation + disposal of old washer"
click at [456, 270] on button "Create" at bounding box center [462, 272] width 37 height 12
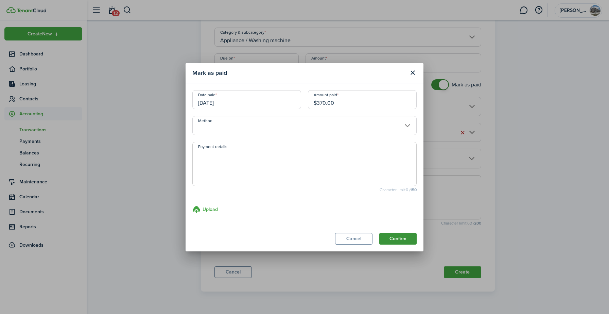
click at [398, 237] on button "Confirm" at bounding box center [397, 239] width 37 height 12
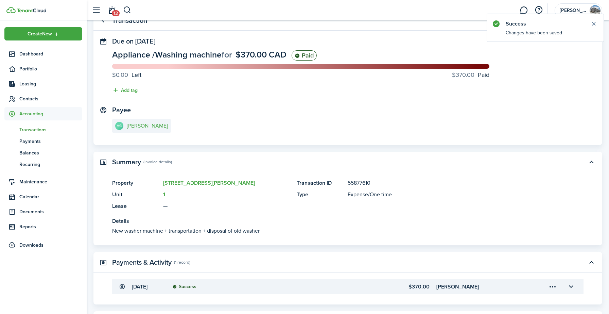
scroll to position [30, 0]
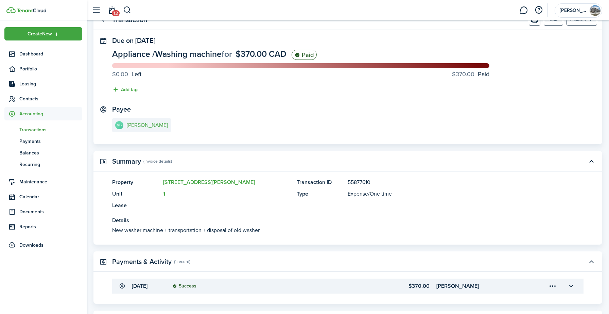
click at [39, 126] on span "Transactions" at bounding box center [50, 129] width 63 height 7
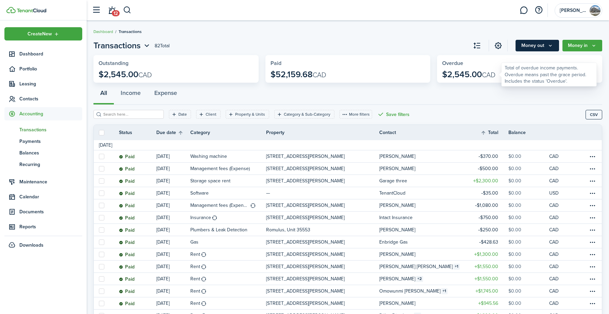
click at [534, 46] on button "Money out" at bounding box center [536, 46] width 43 height 12
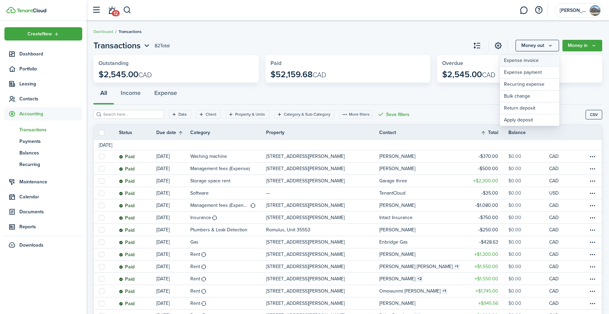
click at [530, 58] on link "Expense invoice" at bounding box center [529, 61] width 59 height 12
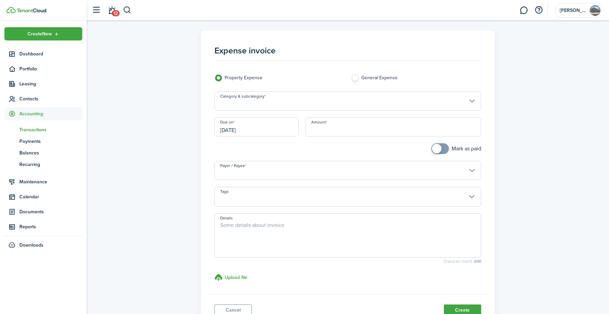
click at [281, 100] on input "Category & subcategory" at bounding box center [347, 100] width 267 height 19
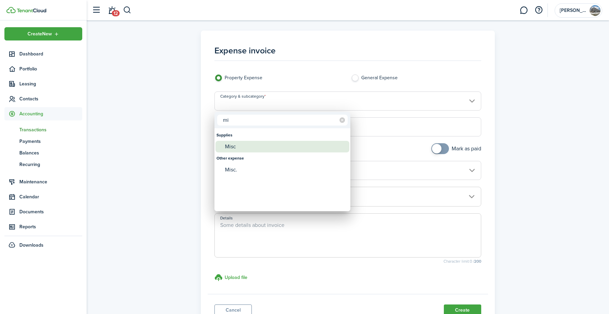
type input "m"
type input "w"
type input "m"
type input "misc"
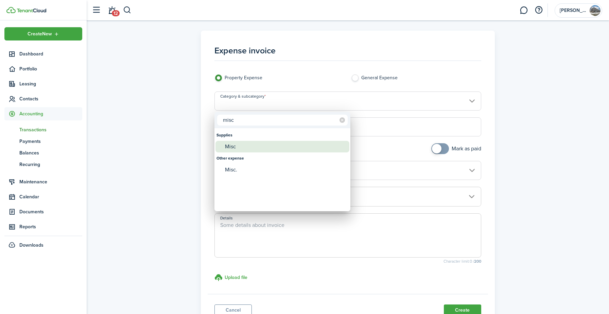
click at [238, 145] on div "Misc" at bounding box center [285, 147] width 120 height 12
type input "Supplies / Misc"
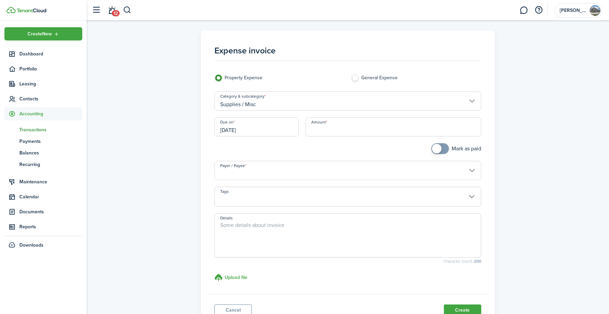
click at [321, 130] on input "Amount" at bounding box center [393, 126] width 176 height 19
type input "$600.00"
checkbox input "true"
click at [443, 147] on span at bounding box center [439, 148] width 7 height 11
click at [336, 167] on input "Payer / Payee" at bounding box center [347, 170] width 267 height 19
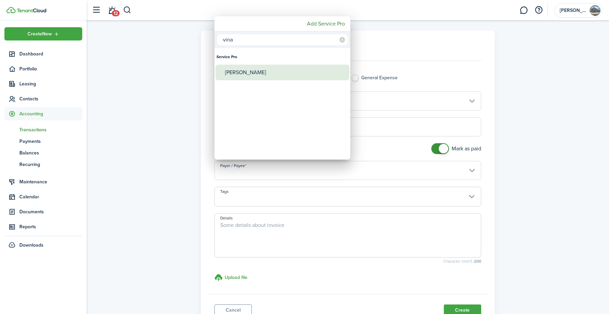
type input "vina"
click at [256, 67] on div "[PERSON_NAME]" at bounding box center [285, 73] width 120 height 16
type input "[PERSON_NAME]"
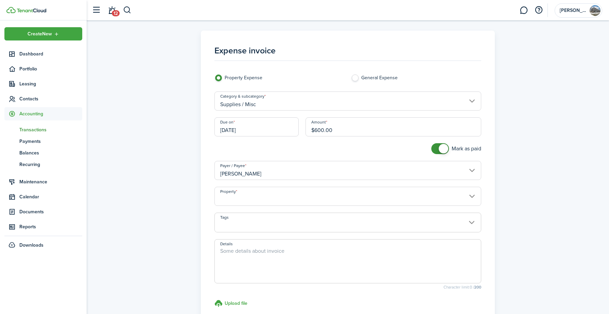
click at [258, 201] on input "Property" at bounding box center [347, 195] width 267 height 19
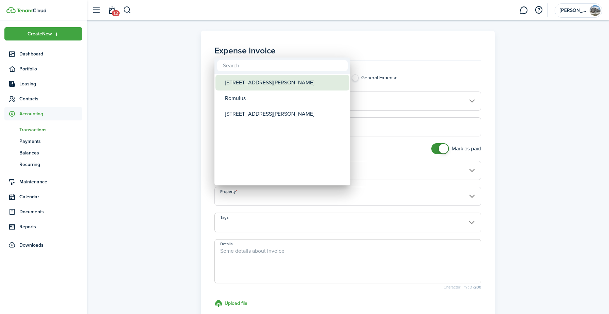
click at [255, 85] on div "[STREET_ADDRESS][PERSON_NAME]" at bounding box center [285, 83] width 120 height 16
type input "[STREET_ADDRESS][PERSON_NAME]"
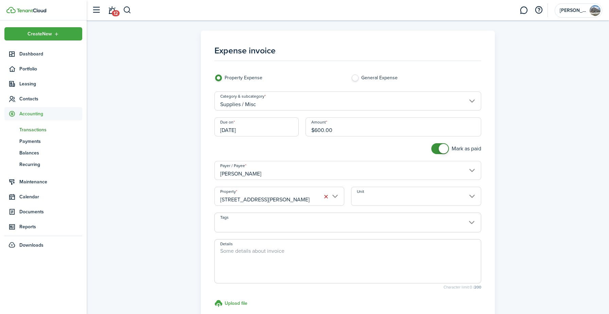
click at [365, 197] on input "Unit" at bounding box center [416, 195] width 130 height 19
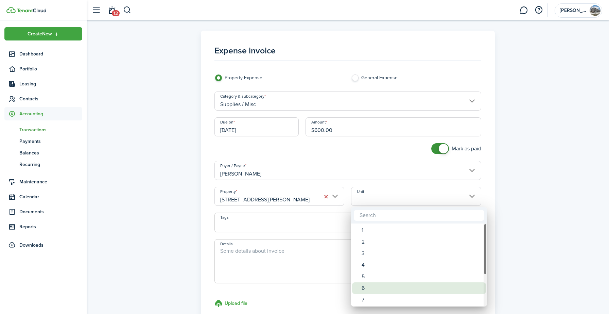
click at [372, 282] on div "6" at bounding box center [421, 288] width 120 height 12
type input "6"
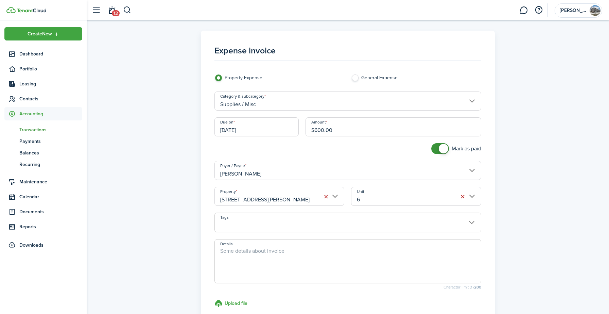
click at [305, 249] on textarea "Details" at bounding box center [348, 263] width 266 height 33
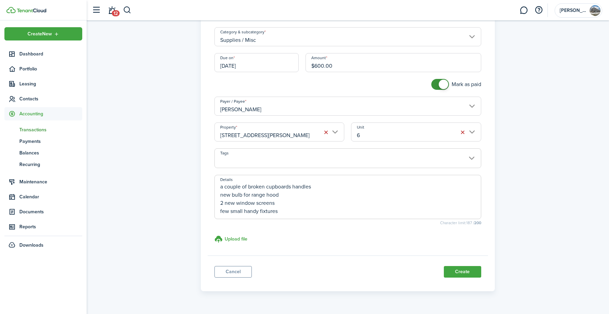
scroll to position [67, 0]
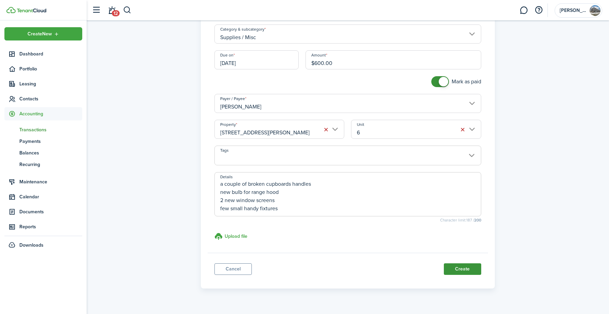
type textarea "Patch, mud paint open drywall New ceiling diffuser New privacy lock for bathroo…"
click at [464, 268] on button "Create" at bounding box center [462, 269] width 37 height 12
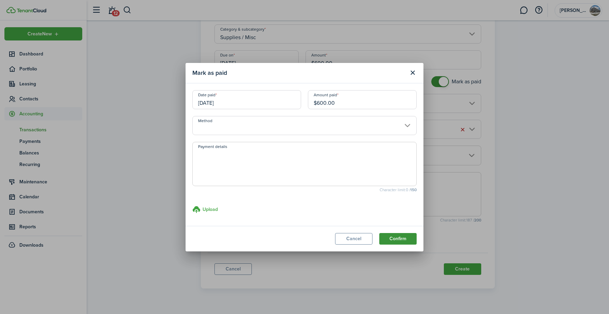
click at [400, 241] on button "Confirm" at bounding box center [397, 239] width 37 height 12
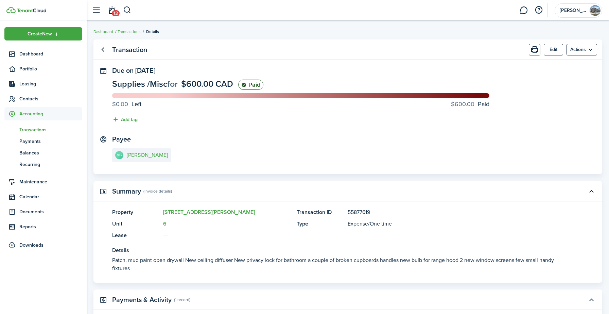
click at [39, 126] on span "Transactions" at bounding box center [50, 129] width 63 height 7
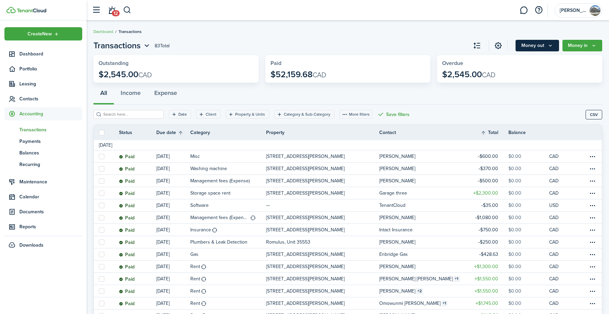
click at [550, 48] on icon "Money out" at bounding box center [550, 45] width 6 height 5
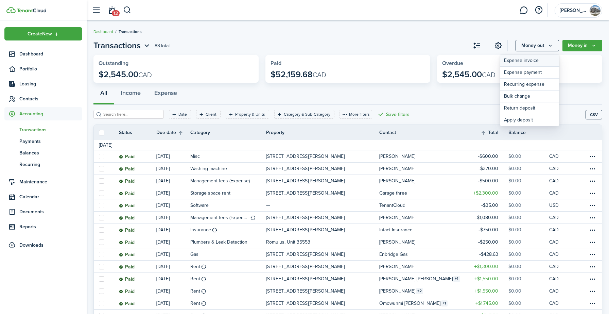
click at [521, 62] on link "Expense invoice" at bounding box center [529, 61] width 59 height 12
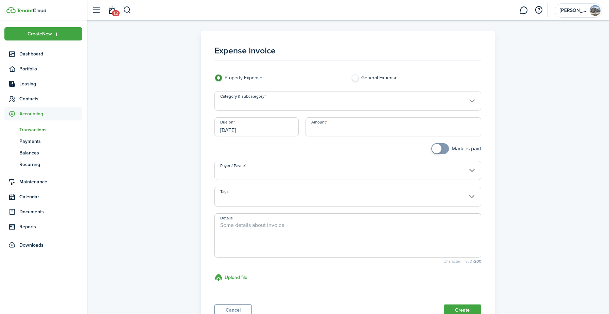
click at [330, 99] on input "Category & subcategory" at bounding box center [347, 100] width 267 height 19
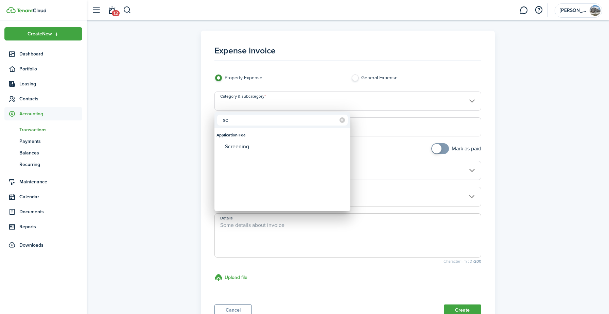
type input "s"
type input "misc"
click at [243, 150] on div "Misc" at bounding box center [285, 147] width 120 height 12
type input "Supplies / Misc"
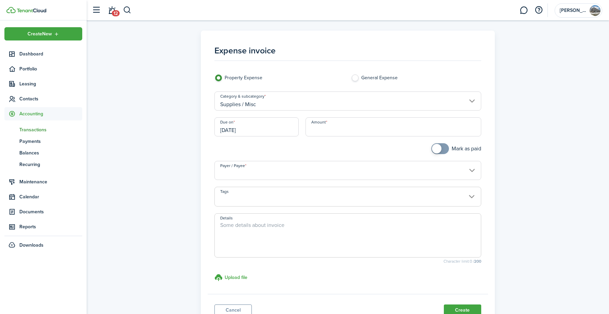
click at [329, 133] on input "Amount" at bounding box center [393, 126] width 176 height 19
click at [244, 176] on input "Payer / Payee" at bounding box center [347, 170] width 267 height 19
type input "$500.00"
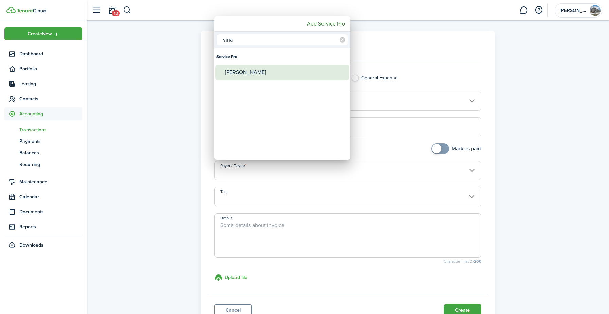
type input "vina"
click at [240, 76] on div "[PERSON_NAME]" at bounding box center [285, 73] width 120 height 16
type input "[PERSON_NAME]"
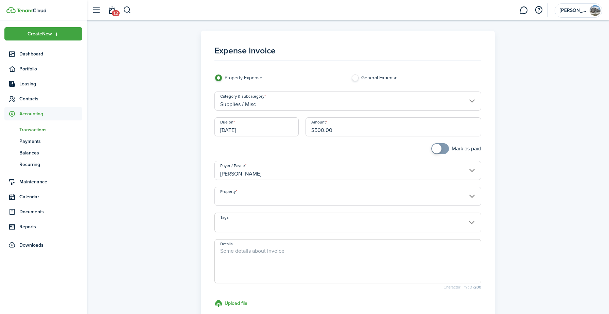
checkbox input "true"
click at [442, 147] on span at bounding box center [439, 148] width 7 height 11
click at [284, 197] on input "Property" at bounding box center [347, 195] width 267 height 19
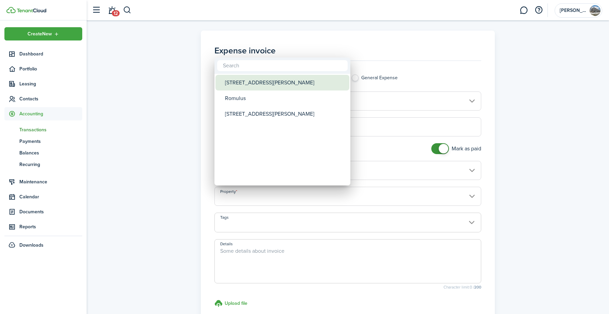
click at [254, 85] on div "[STREET_ADDRESS][PERSON_NAME]" at bounding box center [285, 83] width 120 height 16
type input "[STREET_ADDRESS][PERSON_NAME]"
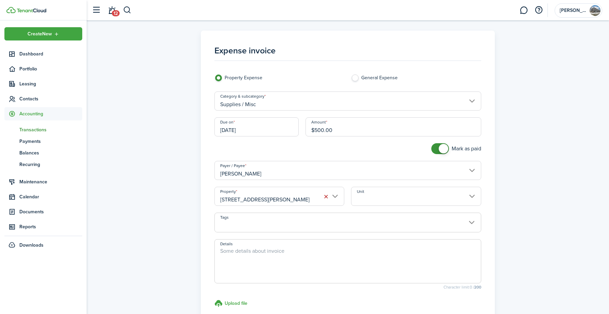
click at [370, 200] on input "Unit" at bounding box center [416, 195] width 130 height 19
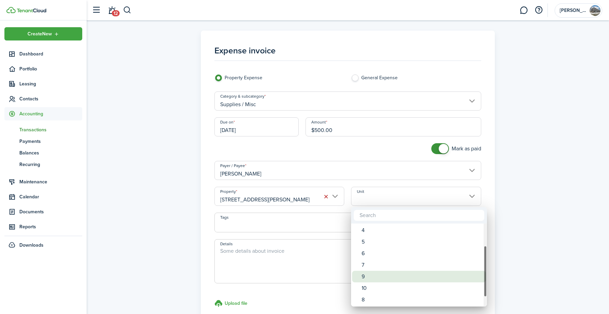
click at [365, 276] on div "9" at bounding box center [421, 276] width 120 height 12
type input "9"
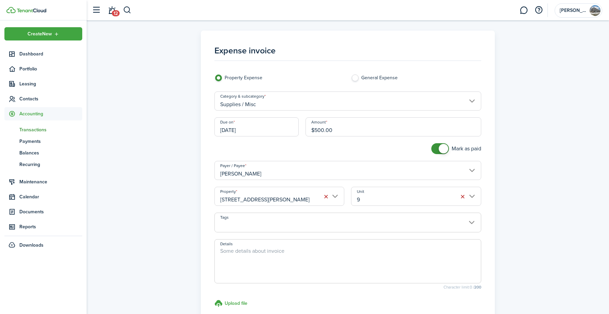
click at [297, 251] on textarea "Details" at bounding box center [348, 263] width 266 height 33
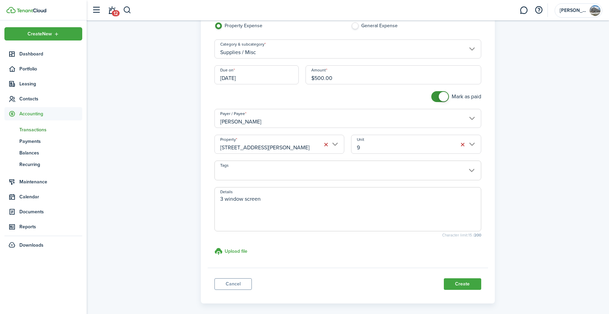
scroll to position [53, 0]
type textarea "3 window screen"
click at [467, 280] on button "Create" at bounding box center [462, 282] width 37 height 12
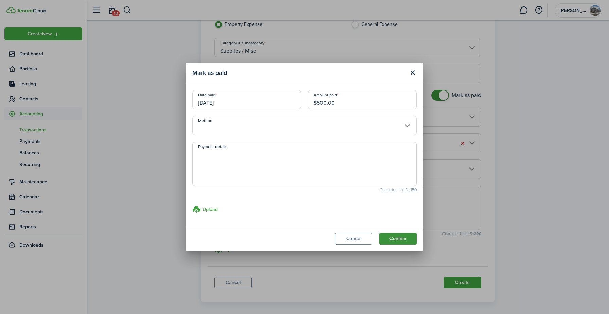
click at [386, 238] on button "Confirm" at bounding box center [397, 239] width 37 height 12
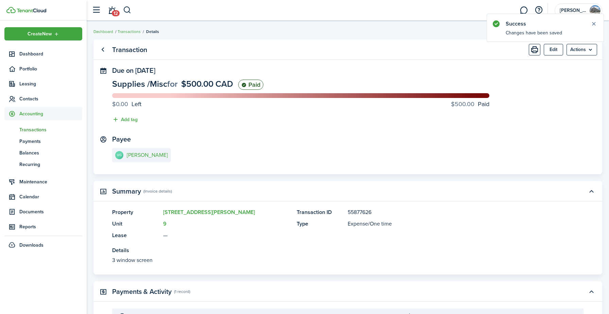
click at [32, 128] on span "Transactions" at bounding box center [50, 129] width 63 height 7
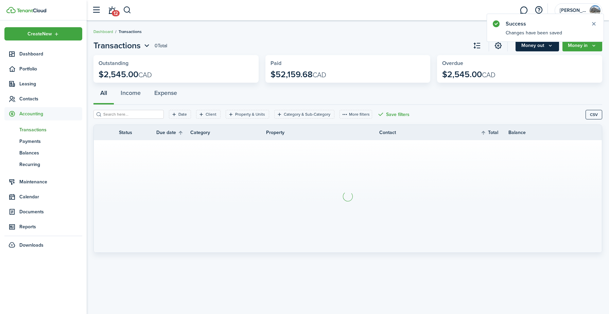
click at [529, 49] on button "Money out" at bounding box center [536, 46] width 43 height 12
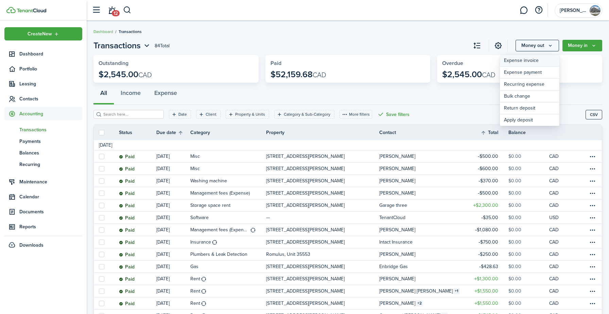
click at [525, 57] on link "Expense invoice" at bounding box center [529, 61] width 59 height 12
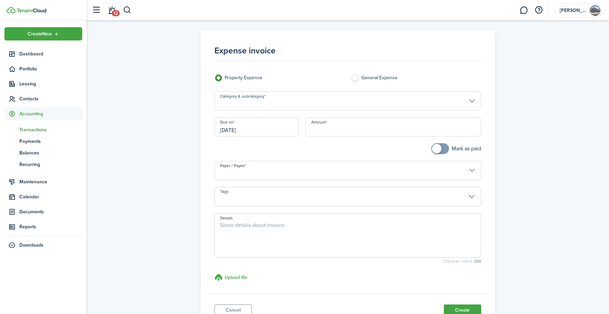
click at [313, 104] on input "Category & subcategory" at bounding box center [347, 100] width 267 height 19
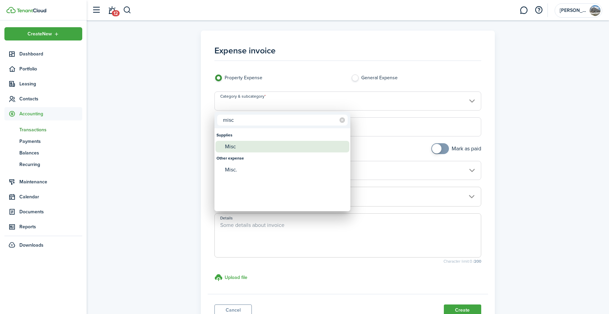
type input "misc"
click at [245, 148] on div "Misc" at bounding box center [285, 147] width 120 height 12
type input "Supplies / Misc"
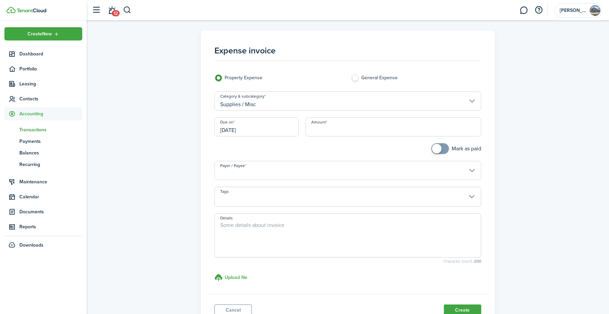
click at [330, 127] on input "Amount" at bounding box center [393, 126] width 176 height 19
type input "$700.00"
checkbox input "true"
click at [443, 146] on span at bounding box center [439, 148] width 7 height 11
click at [316, 169] on input "Payer / Payee" at bounding box center [347, 170] width 267 height 19
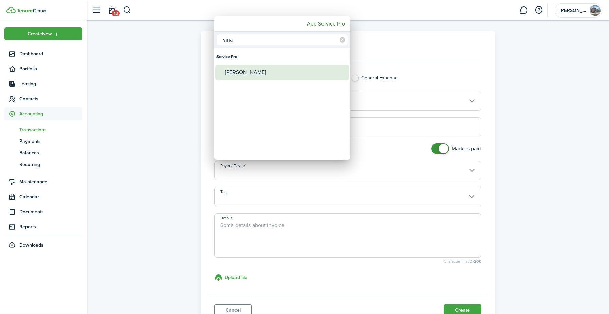
type input "vina"
click at [259, 74] on div "[PERSON_NAME]" at bounding box center [285, 73] width 120 height 16
type input "[PERSON_NAME]"
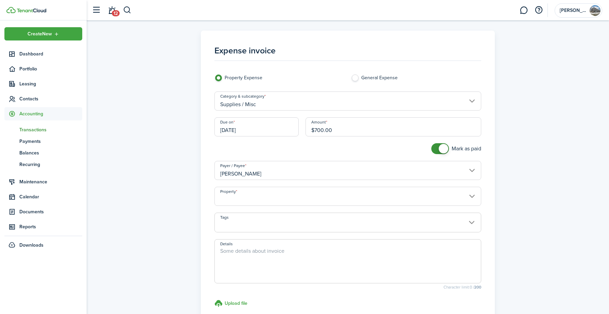
click at [261, 199] on input "Property" at bounding box center [347, 195] width 267 height 19
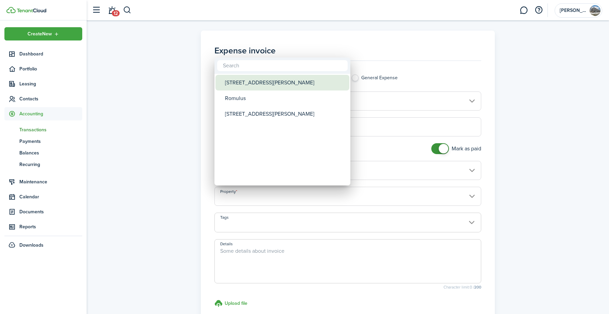
click at [250, 82] on div "[STREET_ADDRESS][PERSON_NAME]" at bounding box center [285, 83] width 120 height 16
type input "[STREET_ADDRESS][PERSON_NAME]"
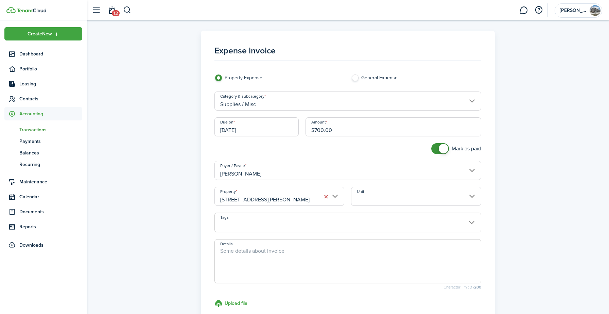
click at [366, 200] on input "Unit" at bounding box center [416, 195] width 130 height 19
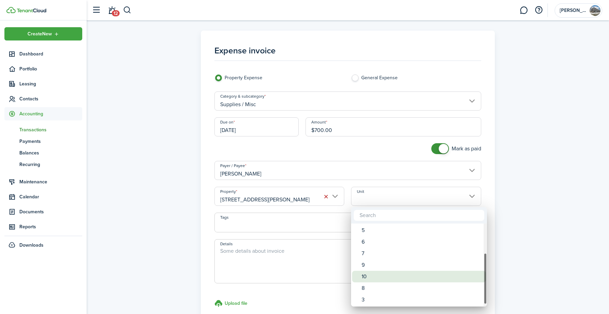
click at [372, 277] on div "10" at bounding box center [421, 276] width 120 height 12
type input "10"
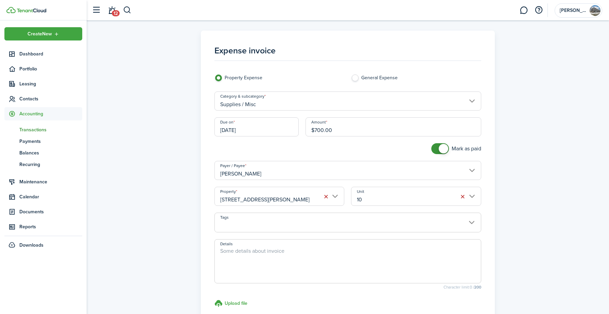
click at [281, 254] on textarea "Details" at bounding box center [348, 263] width 266 height 33
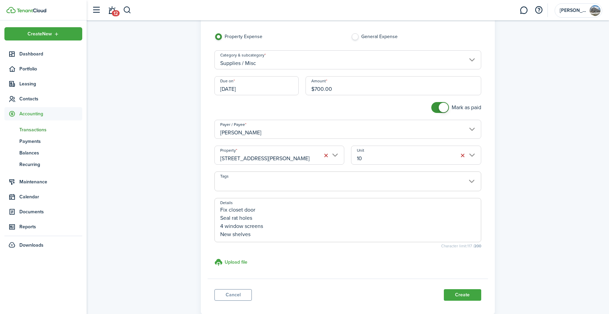
scroll to position [52, 0]
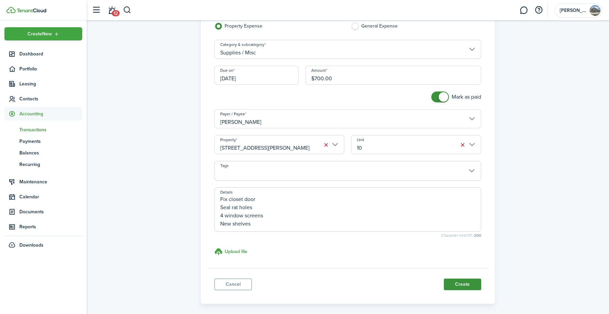
type textarea "New Bulb in the unit + back stairs Bathroom faucet loosen Fix closet door Seal …"
click at [458, 280] on button "Create" at bounding box center [462, 284] width 37 height 12
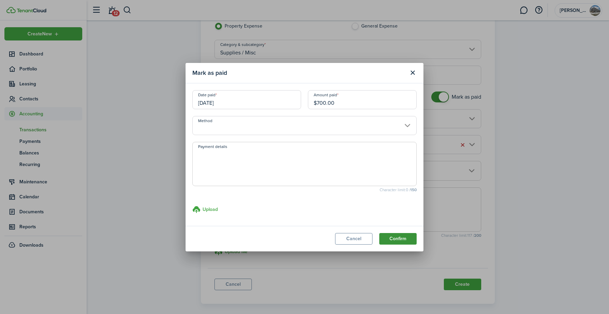
click at [400, 238] on button "Confirm" at bounding box center [397, 239] width 37 height 12
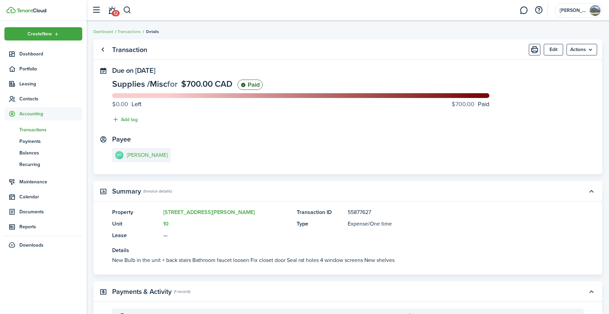
click at [33, 129] on span "Transactions" at bounding box center [50, 129] width 63 height 7
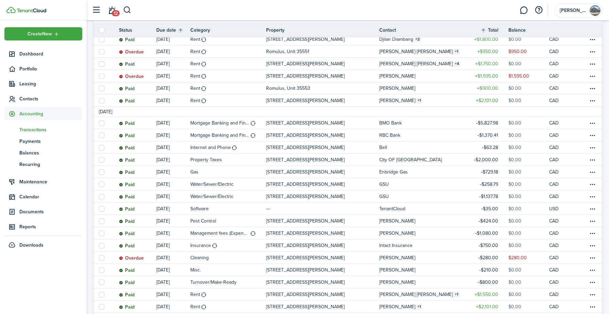
scroll to position [315, 0]
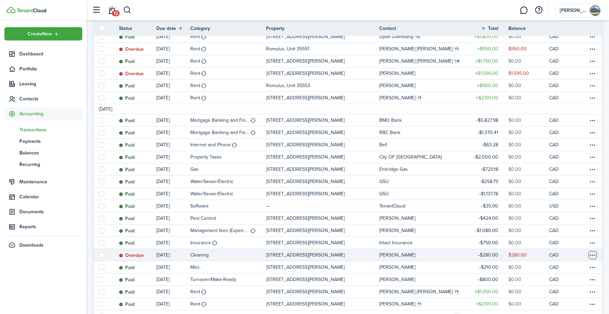
click at [590, 256] on table-menu-btn-icon at bounding box center [592, 255] width 8 height 8
click at [560, 211] on button "Edit" at bounding box center [566, 211] width 59 height 12
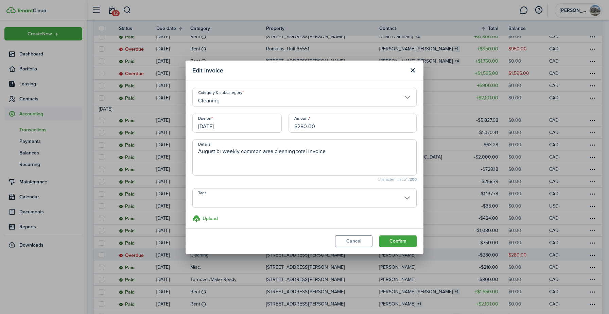
drag, startPoint x: 299, startPoint y: 126, endPoint x: 322, endPoint y: 129, distance: 23.6
click at [322, 129] on input "$280.00" at bounding box center [352, 122] width 128 height 19
type input "$300.00"
click at [325, 152] on textarea "August bi-weekly common area cleaning total invoice" at bounding box center [304, 159] width 223 height 24
type textarea "August bi-weekly common area cleaning total invoice for month"
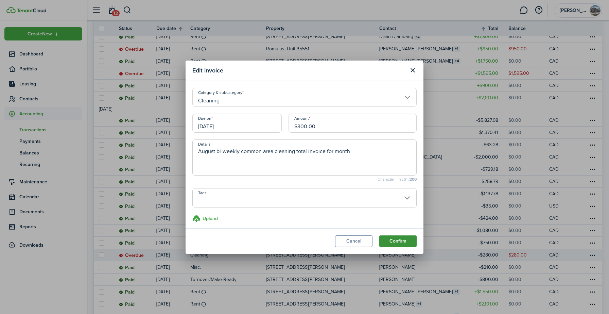
click at [394, 240] on button "Confirm" at bounding box center [397, 241] width 37 height 12
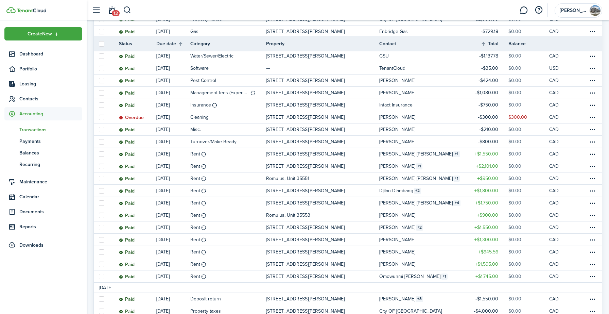
scroll to position [447, 0]
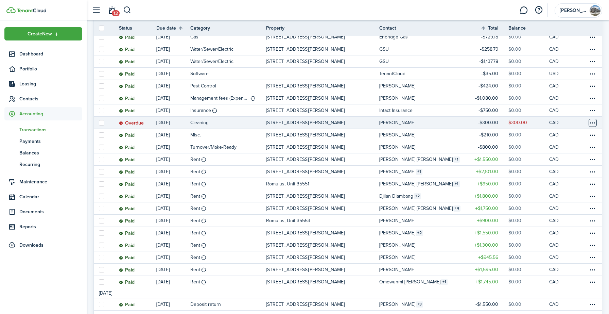
click at [594, 125] on table-menu-btn-icon at bounding box center [592, 123] width 8 height 8
click at [565, 148] on link "Mark as paid" at bounding box center [566, 148] width 59 height 12
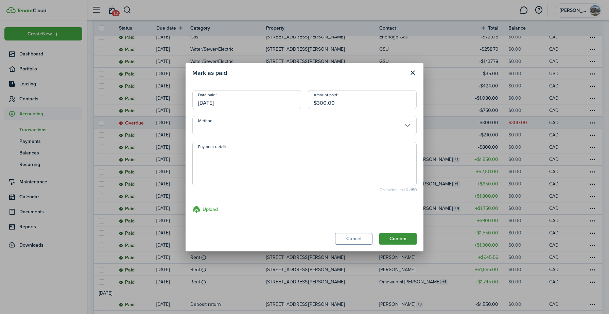
click at [400, 240] on button "Confirm" at bounding box center [397, 239] width 37 height 12
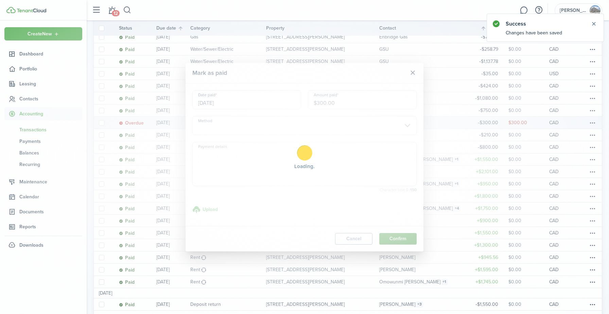
scroll to position [0, 0]
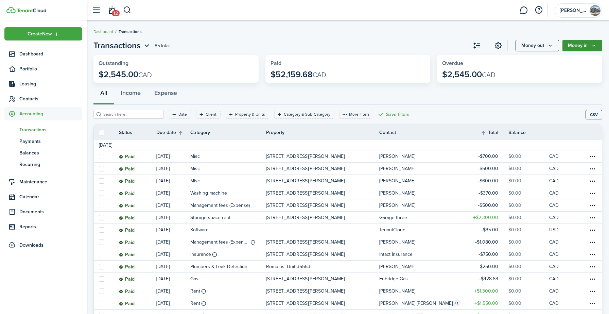
click at [578, 48] on button "Money in" at bounding box center [582, 46] width 40 height 12
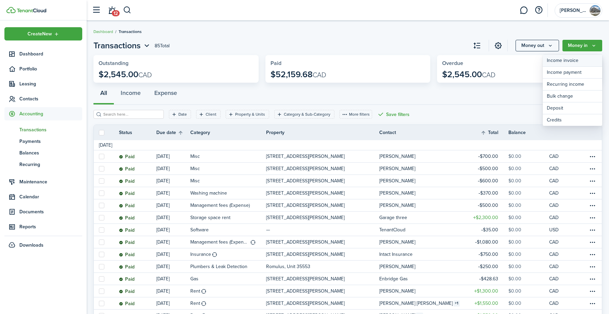
click at [576, 60] on link "Income invoice" at bounding box center [571, 61] width 59 height 12
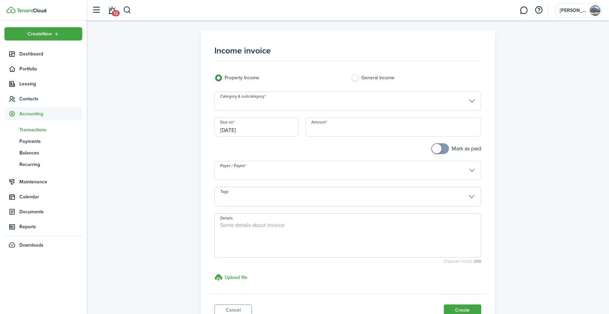
click at [340, 105] on input "Category & subcategory" at bounding box center [347, 100] width 267 height 19
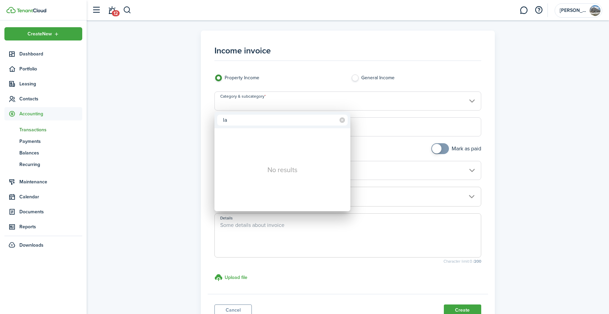
type input "l"
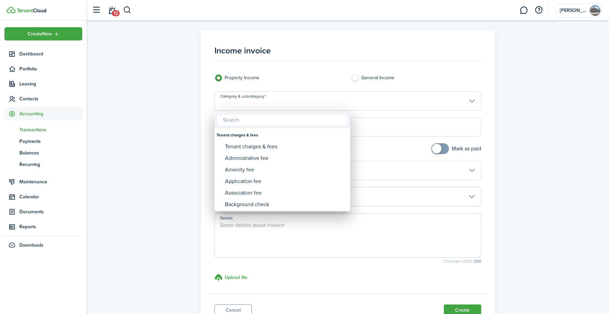
click at [340, 105] on div at bounding box center [304, 157] width 717 height 422
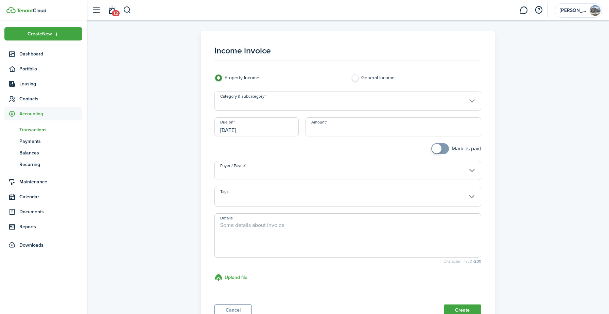
click at [304, 107] on input "Category & subcategory" at bounding box center [347, 100] width 267 height 19
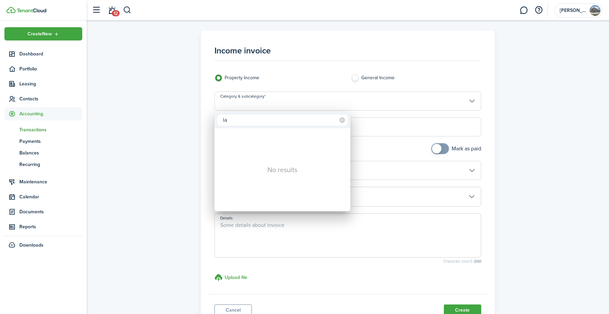
type input "l"
type input "g"
type input "misc"
click at [247, 146] on div "Misc" at bounding box center [285, 147] width 120 height 12
type input "Tenant charges & fees / Misc"
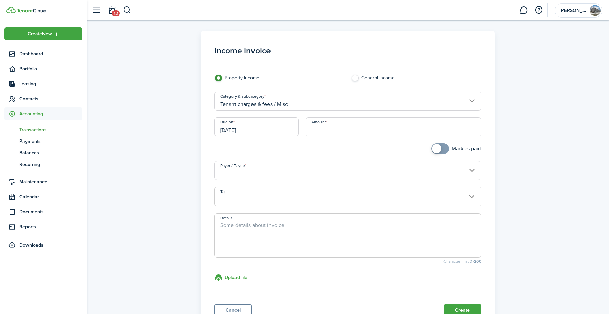
click at [338, 123] on input "Amount" at bounding box center [393, 126] width 176 height 19
type input "$30.00"
checkbox input "true"
click at [440, 147] on span at bounding box center [437, 149] width 10 height 10
click at [246, 172] on input "Payer / Payee" at bounding box center [347, 170] width 267 height 19
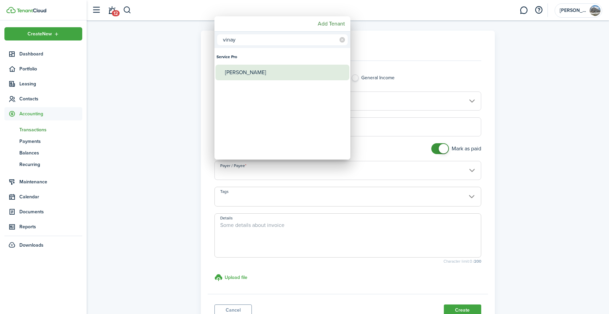
type input "vinay"
click at [251, 73] on div "[PERSON_NAME]" at bounding box center [285, 73] width 120 height 16
type input "[PERSON_NAME]"
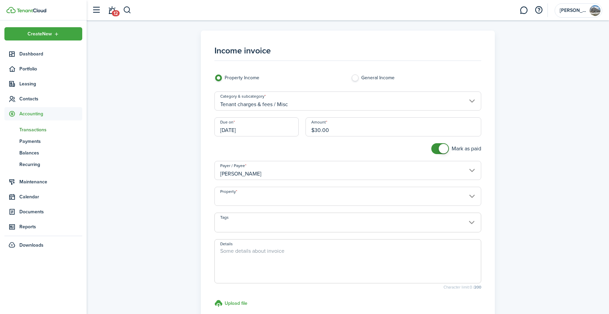
click at [231, 197] on input "Property" at bounding box center [347, 195] width 267 height 19
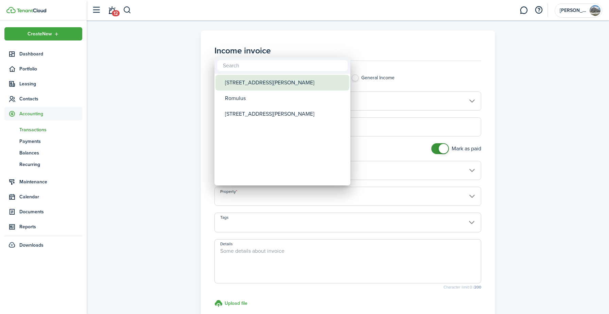
click at [236, 80] on div "[STREET_ADDRESS][PERSON_NAME]" at bounding box center [285, 83] width 120 height 16
type input "[STREET_ADDRESS][PERSON_NAME]"
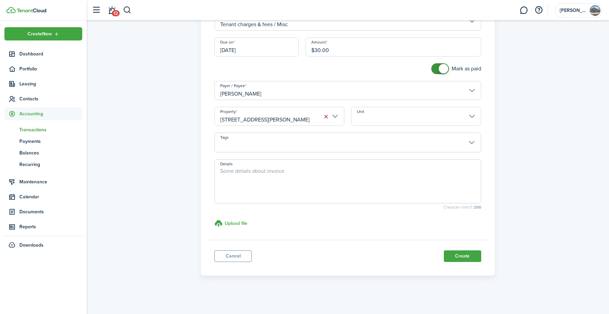
scroll to position [80, 0]
click at [249, 174] on textarea "Details" at bounding box center [348, 182] width 266 height 33
click at [461, 258] on button "Create" at bounding box center [462, 255] width 37 height 12
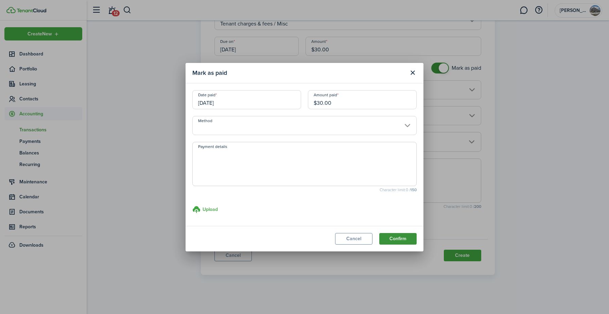
click at [390, 238] on button "Confirm" at bounding box center [397, 239] width 37 height 12
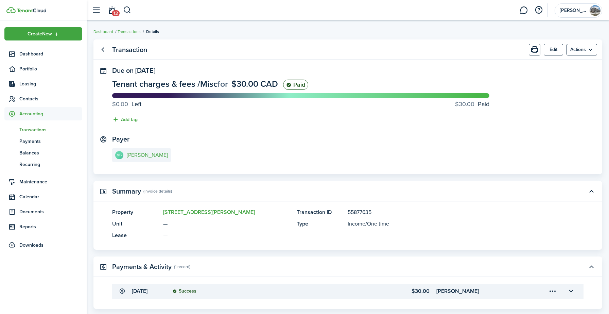
click at [50, 129] on span "Transactions" at bounding box center [50, 129] width 63 height 7
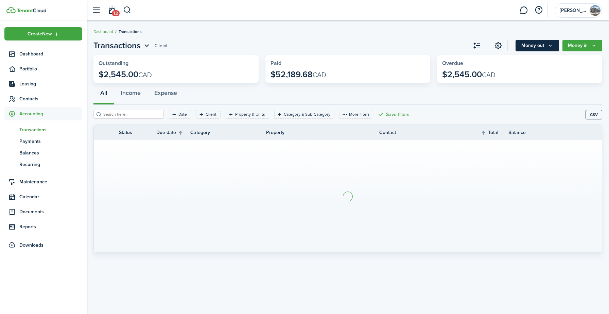
click at [544, 45] on button "Money out" at bounding box center [536, 46] width 43 height 12
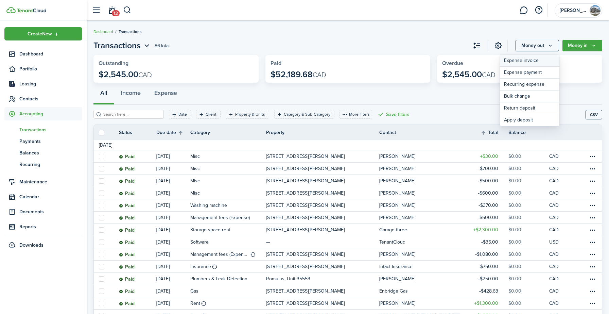
click at [527, 60] on link "Expense invoice" at bounding box center [529, 61] width 59 height 12
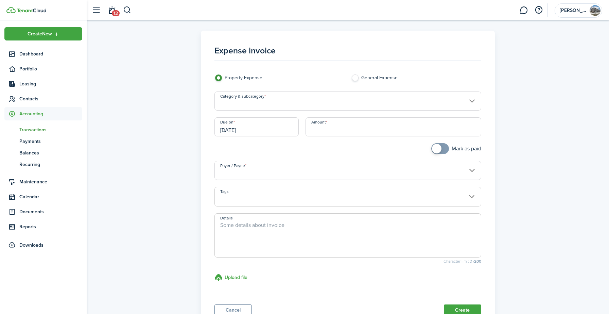
click at [308, 102] on input "Category & subcategory" at bounding box center [347, 100] width 267 height 19
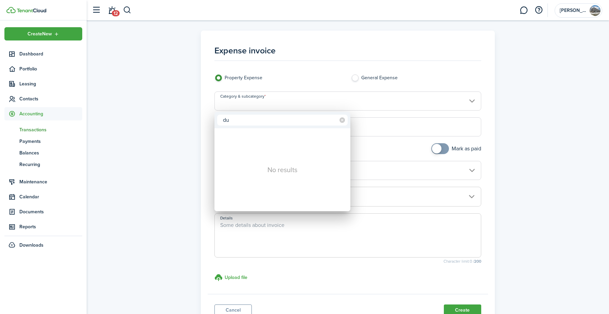
type input "d"
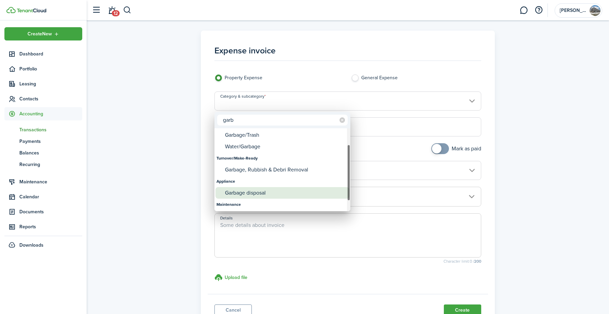
type input "garb"
click at [254, 190] on div "Garbage disposal" at bounding box center [285, 193] width 120 height 12
type input "Appliance / Garbage disposal"
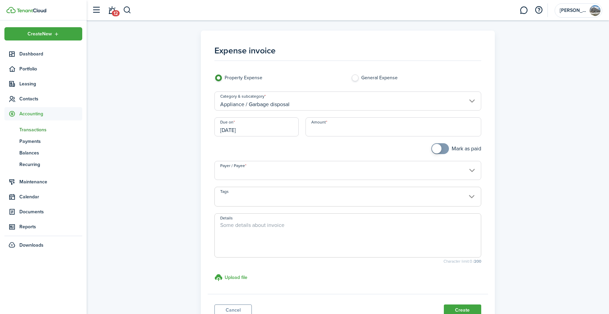
click at [327, 127] on input "Amount" at bounding box center [393, 126] width 176 height 19
click at [241, 168] on input "Payer / Payee" at bounding box center [347, 170] width 267 height 19
type input "$70.00"
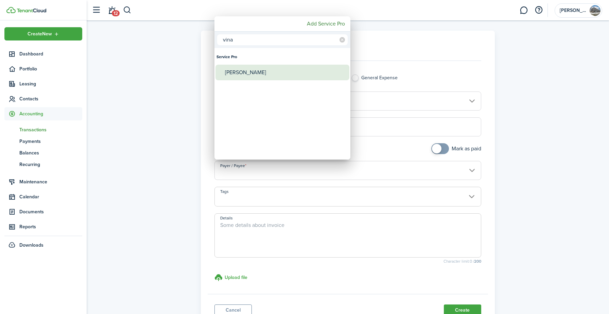
type input "vina"
click at [256, 72] on div "[PERSON_NAME]" at bounding box center [285, 73] width 120 height 16
type input "[PERSON_NAME]"
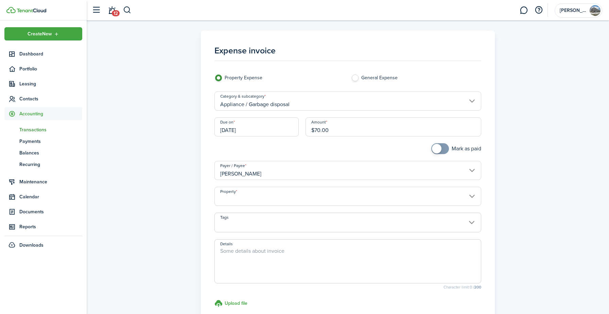
click at [247, 196] on input "Property" at bounding box center [347, 195] width 267 height 19
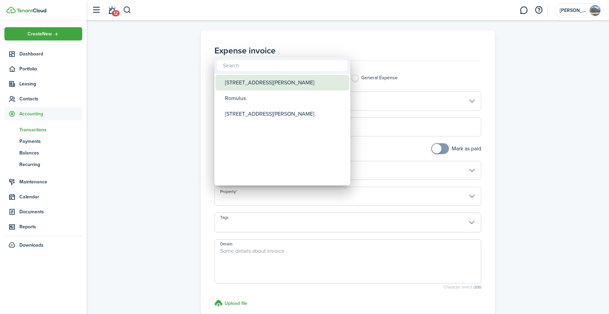
click at [268, 80] on div "[STREET_ADDRESS][PERSON_NAME]" at bounding box center [285, 83] width 120 height 16
type input "[STREET_ADDRESS][PERSON_NAME]"
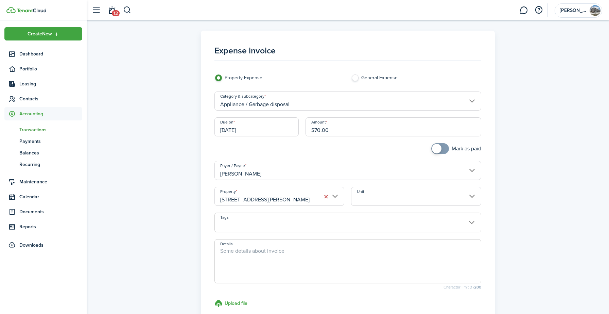
click at [388, 199] on input "Unit" at bounding box center [416, 195] width 130 height 19
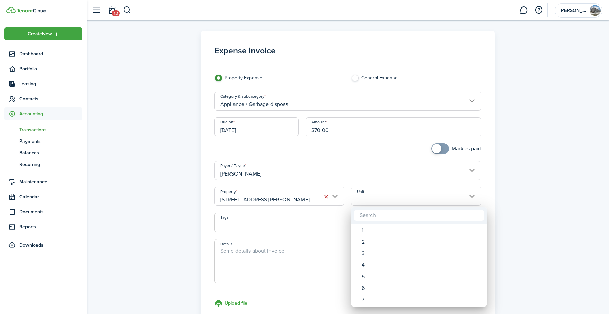
click at [519, 202] on div at bounding box center [304, 157] width 717 height 422
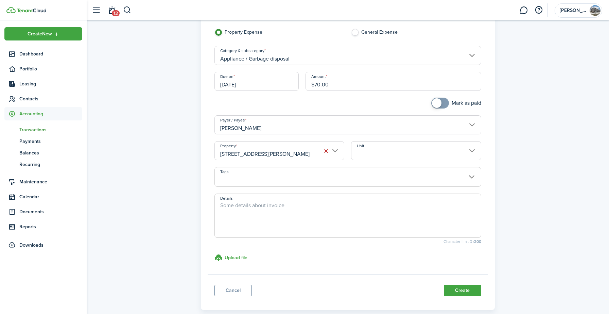
scroll to position [49, 0]
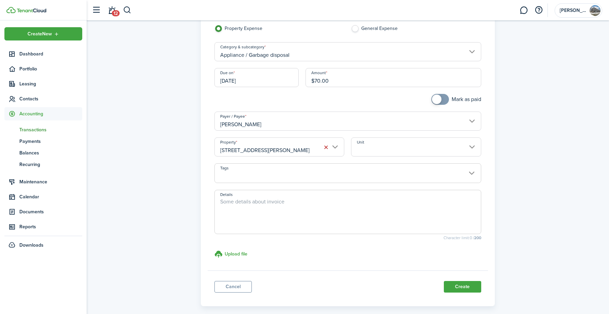
click at [300, 204] on textarea "Details" at bounding box center [348, 213] width 266 height 33
type textarea "Garbage dump run since city did not pick up garbage as Tenant put trash in wron…"
checkbox input "true"
click at [442, 100] on span at bounding box center [439, 99] width 7 height 11
click at [460, 289] on button "Create" at bounding box center [462, 287] width 37 height 12
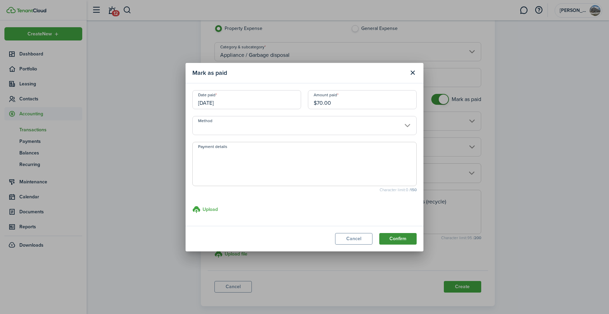
click at [392, 235] on button "Confirm" at bounding box center [397, 239] width 37 height 12
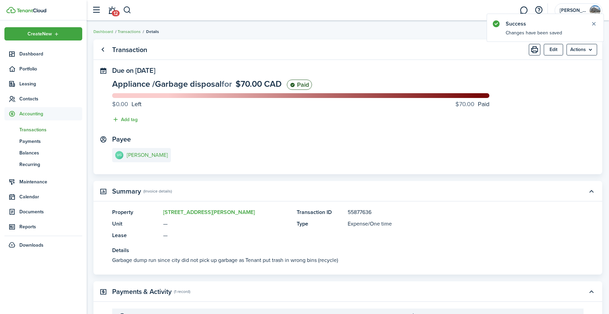
click at [121, 31] on link "Transactions" at bounding box center [129, 32] width 23 height 6
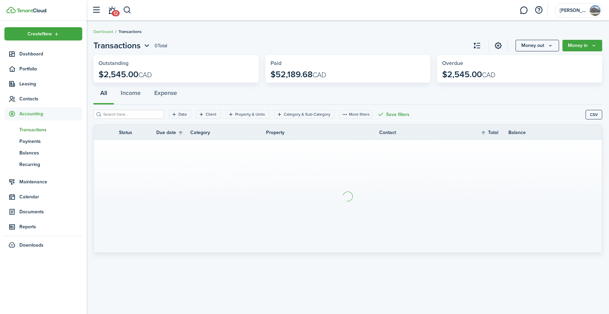
click at [37, 129] on span "Transactions" at bounding box center [50, 129] width 63 height 7
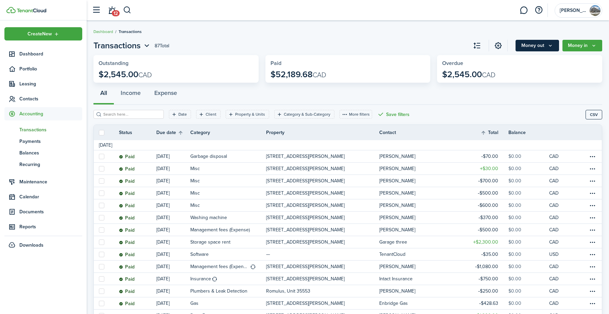
click at [537, 45] on button "Money out" at bounding box center [536, 46] width 43 height 12
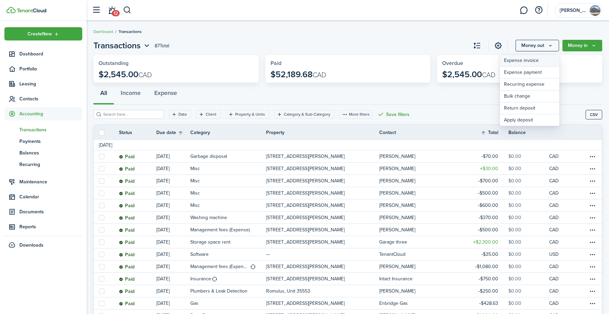
click at [529, 60] on link "Expense invoice" at bounding box center [529, 61] width 59 height 12
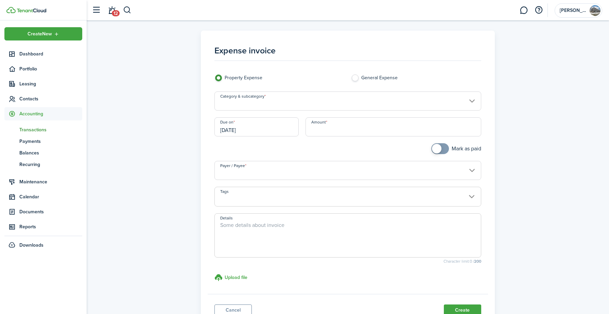
click at [293, 103] on input "Category & subcategory" at bounding box center [347, 100] width 267 height 19
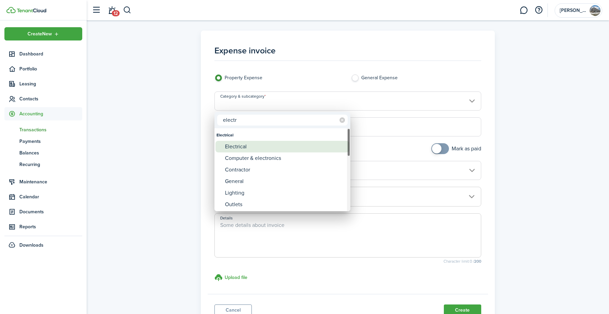
type input "electr"
click at [252, 150] on div "Electrical" at bounding box center [285, 147] width 120 height 12
type input "Electrical"
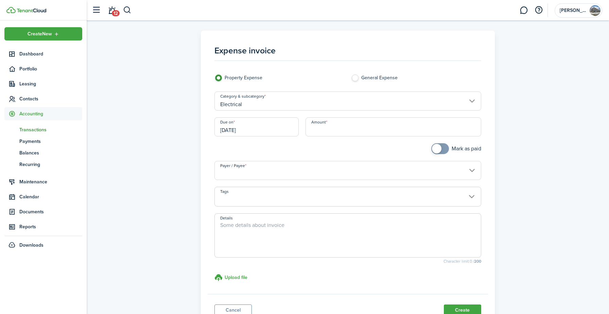
click at [335, 125] on input "Amount" at bounding box center [393, 126] width 176 height 19
click at [249, 168] on input "Payer / Payee" at bounding box center [347, 170] width 267 height 19
type input "$50.00"
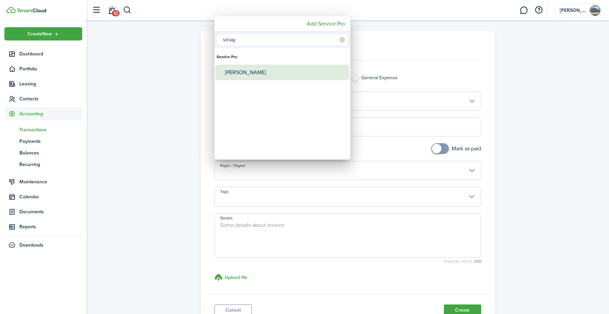
type input "vinay"
click at [231, 70] on div "[PERSON_NAME]" at bounding box center [285, 73] width 120 height 16
type input "[PERSON_NAME]"
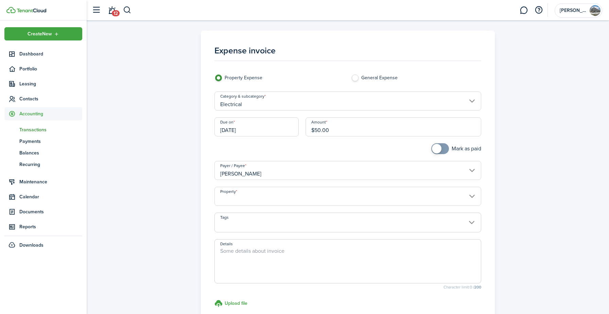
checkbox input "true"
click at [443, 149] on span at bounding box center [439, 148] width 7 height 11
click at [318, 198] on input "Property" at bounding box center [347, 195] width 267 height 19
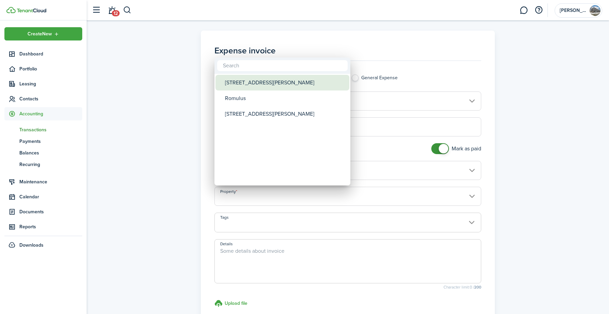
click at [275, 86] on div "[STREET_ADDRESS][PERSON_NAME]" at bounding box center [285, 83] width 120 height 16
type input "[STREET_ADDRESS][PERSON_NAME]"
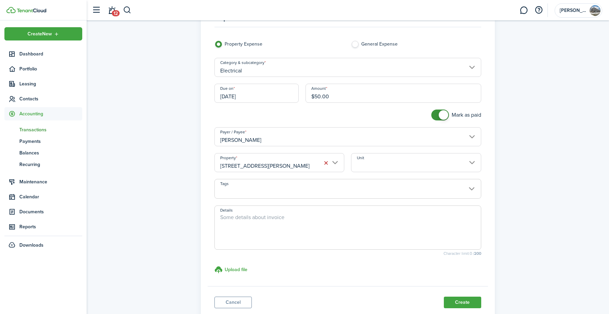
scroll to position [37, 0]
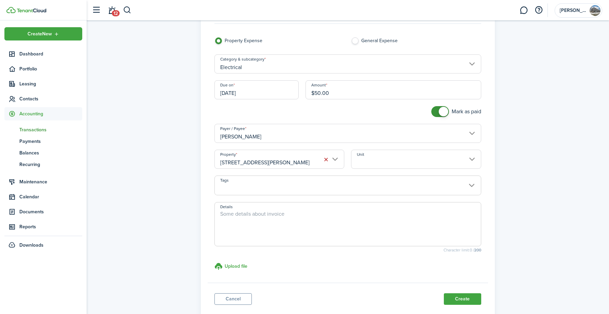
click at [276, 217] on textarea "Details" at bounding box center [348, 226] width 266 height 33
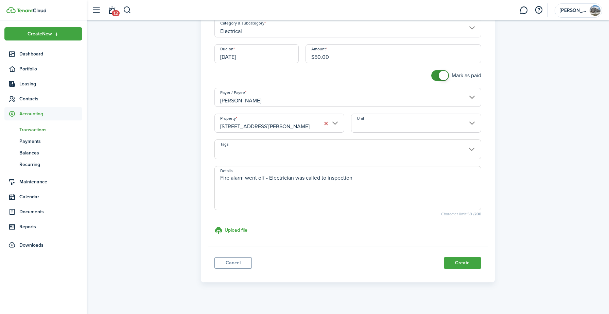
scroll to position [80, 0]
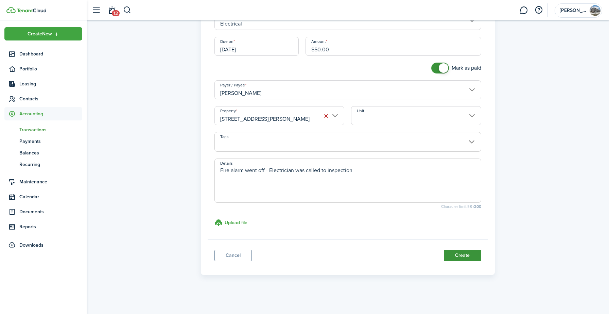
type textarea "Fire alarm went off - Electrician was called to inspection"
click at [455, 259] on button "Create" at bounding box center [462, 255] width 37 height 12
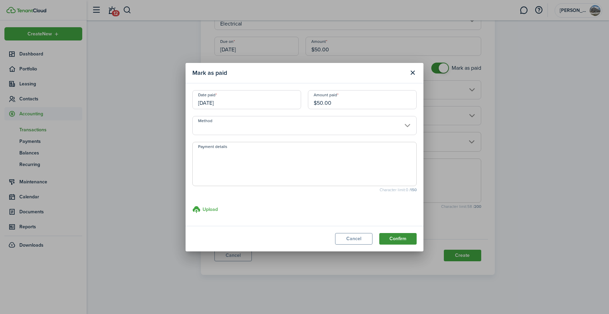
click at [407, 239] on button "Confirm" at bounding box center [397, 239] width 37 height 12
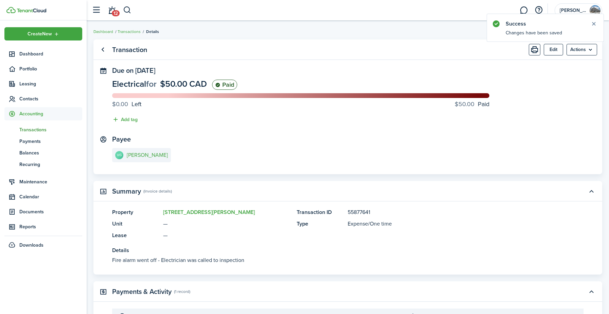
click at [38, 116] on span "Accounting" at bounding box center [50, 113] width 63 height 7
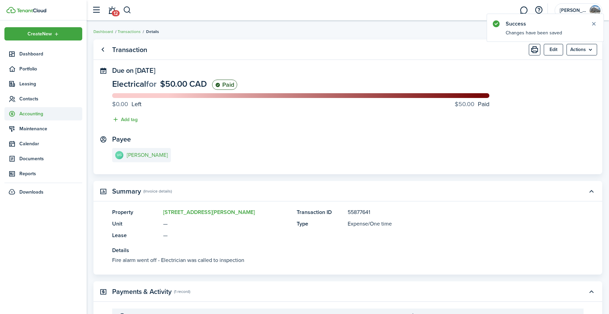
click at [29, 118] on span "Accounting" at bounding box center [43, 113] width 78 height 13
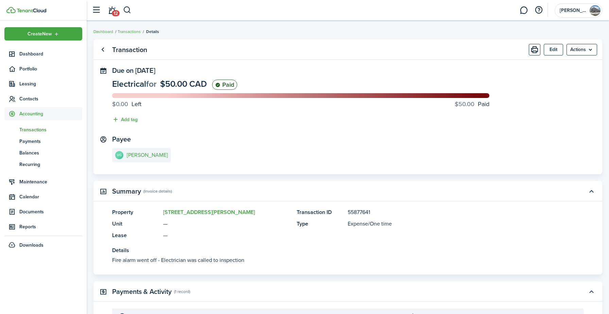
click at [33, 129] on span "Transactions" at bounding box center [50, 129] width 63 height 7
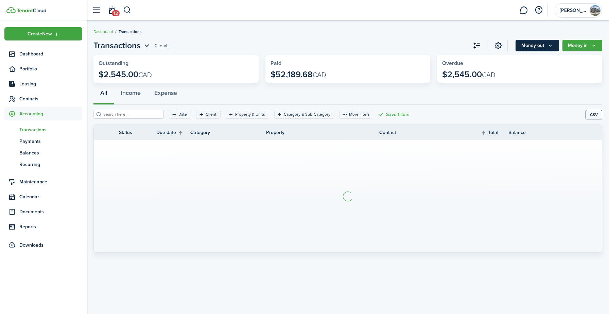
click at [534, 46] on button "Money out" at bounding box center [536, 46] width 43 height 12
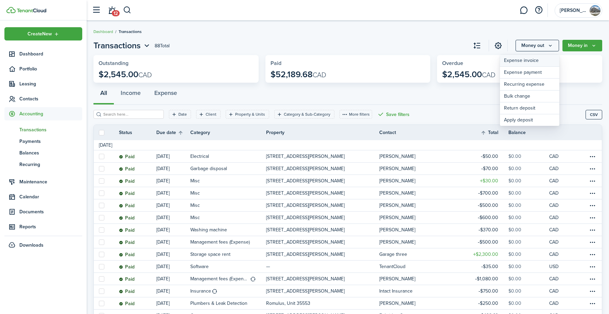
click at [526, 59] on link "Expense invoice" at bounding box center [529, 61] width 59 height 12
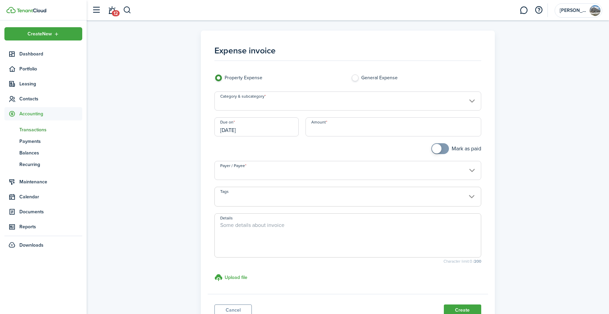
click at [412, 98] on input "Category & subcategory" at bounding box center [347, 100] width 267 height 19
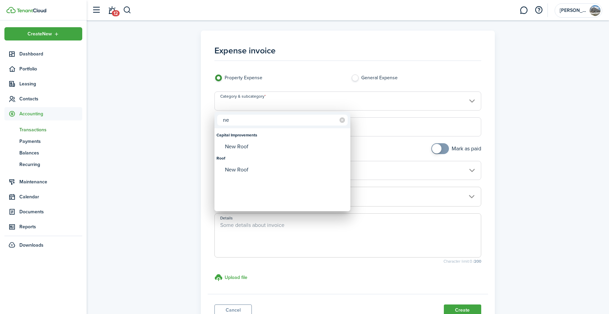
type input "n"
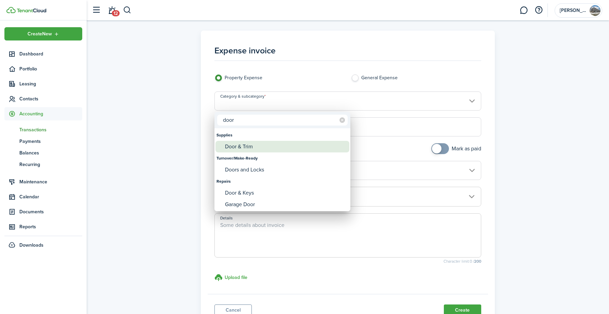
type input "door"
click at [297, 147] on div "Door & Trim" at bounding box center [285, 147] width 120 height 12
type input "Supplies / Door & Trim"
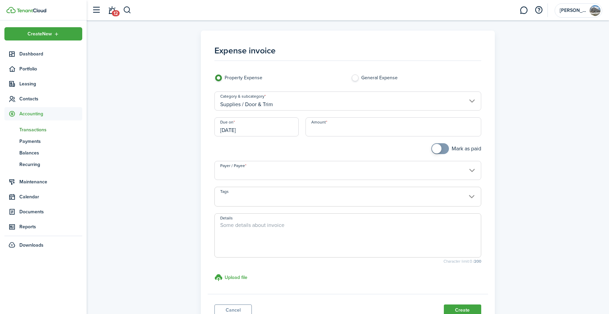
click at [334, 134] on input "Amount" at bounding box center [393, 126] width 176 height 19
type input "$"
type input "$110.00"
checkbox input "true"
click at [443, 147] on span at bounding box center [439, 148] width 7 height 11
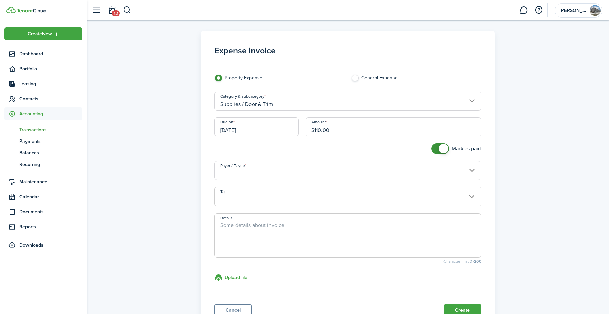
click at [281, 168] on input "Payer / Payee" at bounding box center [347, 170] width 267 height 19
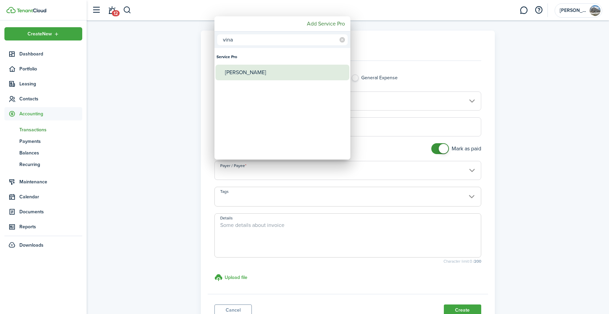
type input "vina"
click at [256, 73] on div "[PERSON_NAME]" at bounding box center [285, 73] width 120 height 16
type input "[PERSON_NAME]"
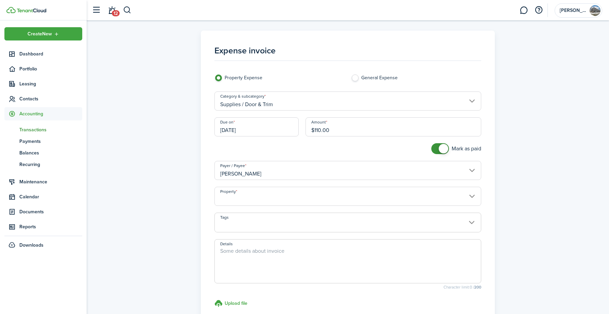
click at [257, 198] on input "Property" at bounding box center [347, 195] width 267 height 19
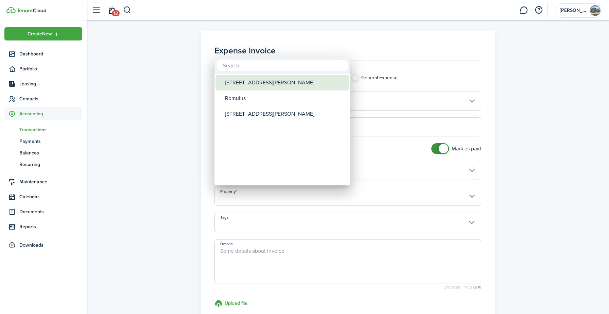
click at [245, 86] on div "[STREET_ADDRESS][PERSON_NAME]" at bounding box center [285, 83] width 120 height 16
type input "[STREET_ADDRESS][PERSON_NAME]"
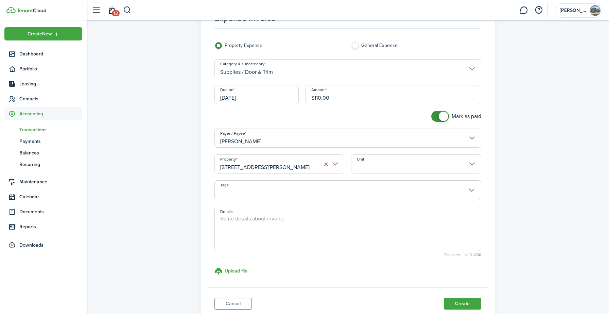
scroll to position [39, 0]
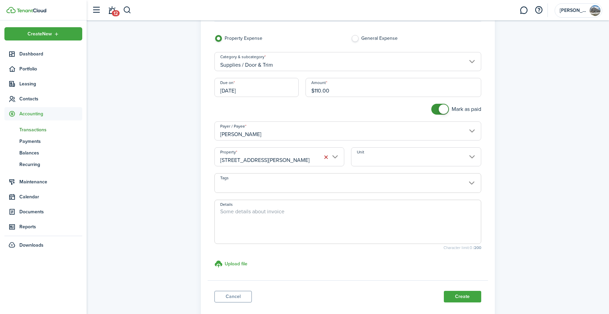
click at [263, 217] on textarea "Details" at bounding box center [348, 223] width 266 height 33
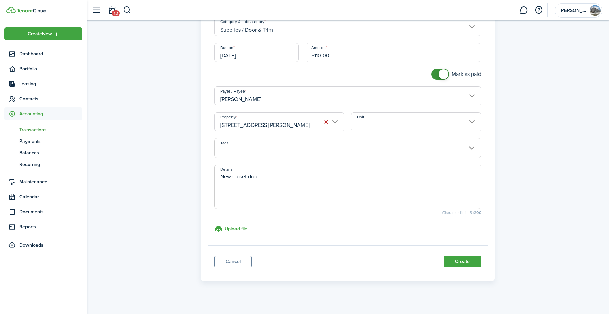
scroll to position [78, 0]
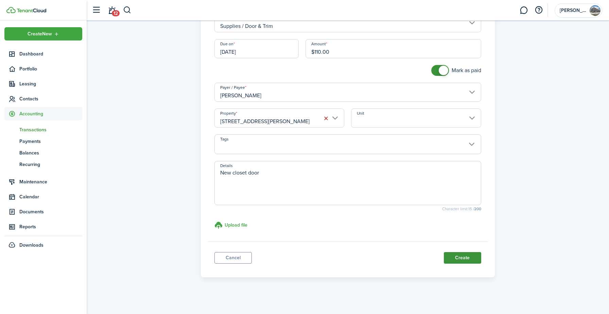
type textarea "New closet door"
click at [459, 258] on button "Create" at bounding box center [462, 258] width 37 height 12
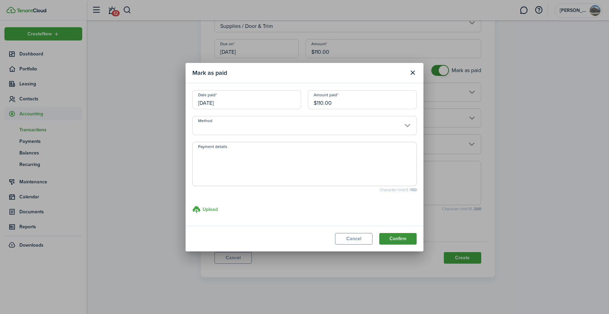
click at [389, 239] on button "Confirm" at bounding box center [397, 239] width 37 height 12
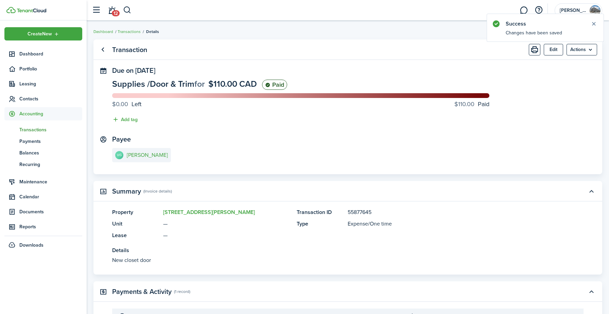
click at [47, 130] on span "Transactions" at bounding box center [50, 129] width 63 height 7
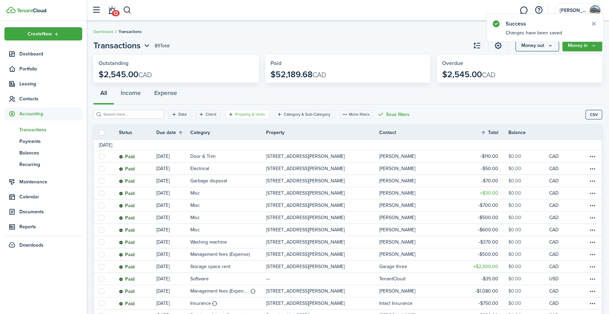
click at [242, 113] on filter-tag-label "Property & Units" at bounding box center [250, 114] width 30 height 6
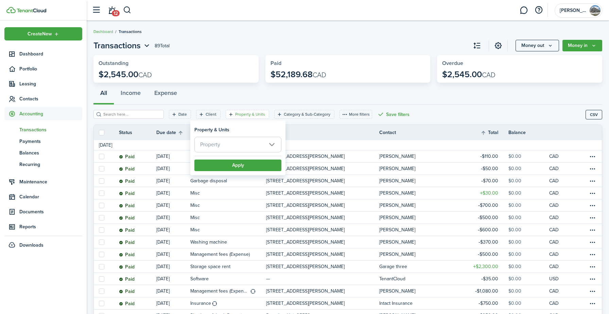
click at [228, 145] on span "Property" at bounding box center [238, 144] width 86 height 15
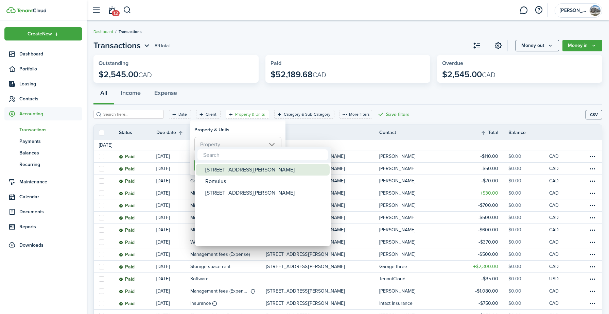
click at [218, 165] on div "[STREET_ADDRESS][PERSON_NAME]" at bounding box center [265, 170] width 120 height 12
type input "[STREET_ADDRESS][PERSON_NAME]"
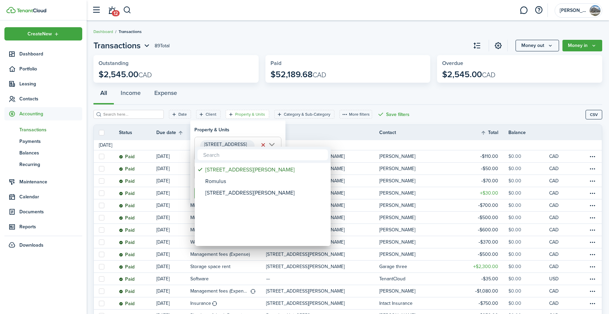
click at [259, 127] on div at bounding box center [304, 157] width 717 height 422
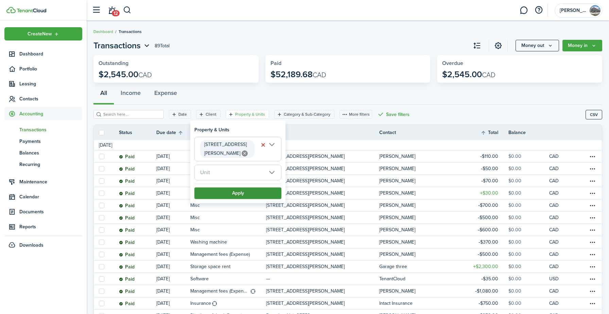
click at [245, 187] on button "Apply" at bounding box center [237, 193] width 87 height 12
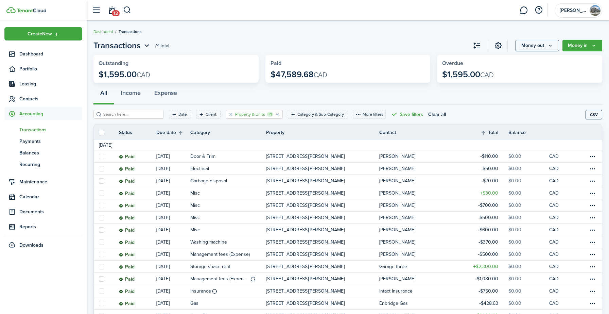
click at [253, 114] on filter-tag-label "Property & Units" at bounding box center [250, 114] width 30 height 6
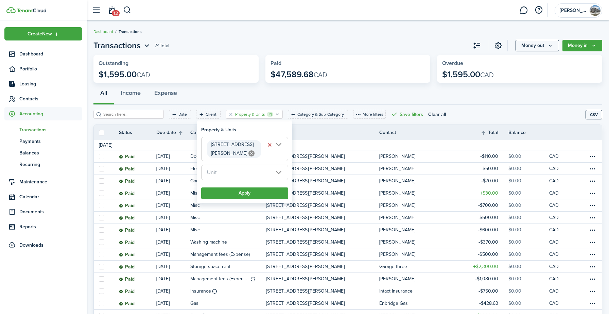
click at [257, 94] on div "All Income Expense" at bounding box center [347, 94] width 508 height 20
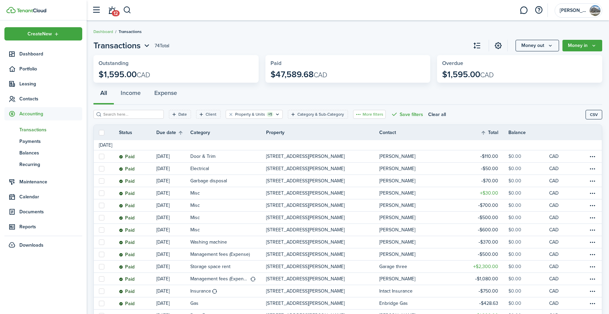
click at [353, 114] on button "More filters" at bounding box center [369, 114] width 33 height 9
click at [320, 93] on div "All Income Expense" at bounding box center [347, 94] width 508 height 20
click at [171, 114] on icon "Open filter" at bounding box center [174, 113] width 6 height 5
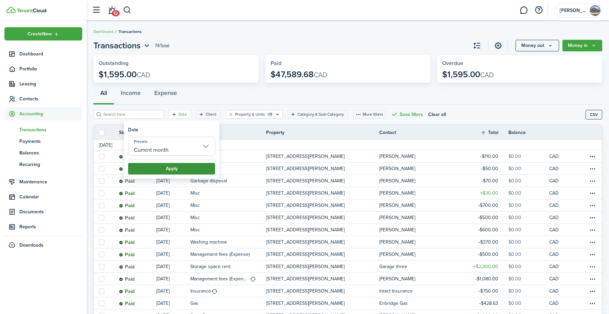
click at [174, 172] on button "Apply" at bounding box center [171, 169] width 87 height 12
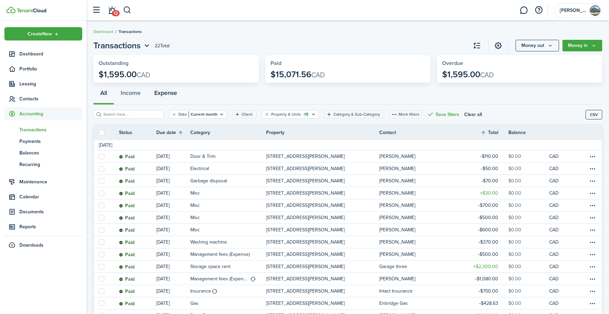
click at [174, 94] on button "Expense" at bounding box center [165, 94] width 36 height 20
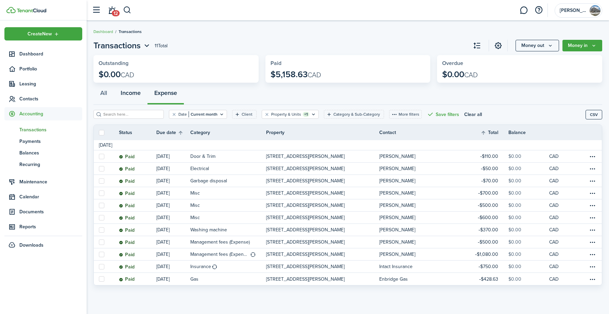
click at [130, 91] on button "Income" at bounding box center [131, 94] width 34 height 20
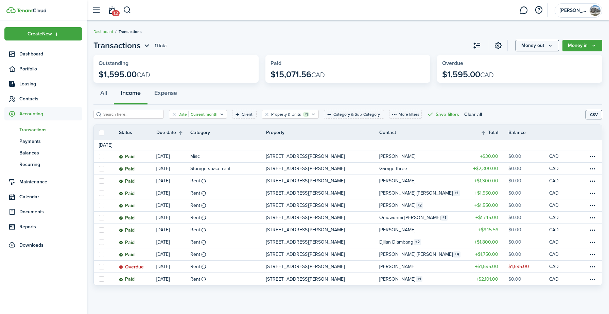
click at [219, 115] on icon "Open filter" at bounding box center [222, 113] width 6 height 5
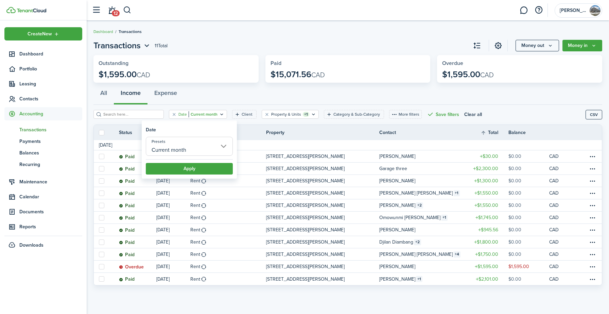
click at [221, 146] on input "Current month" at bounding box center [189, 146] width 87 height 19
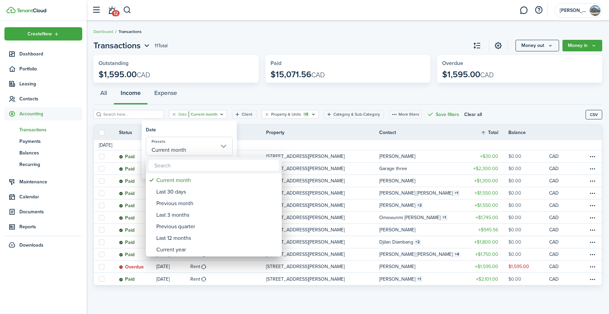
click at [214, 94] on div at bounding box center [304, 157] width 717 height 422
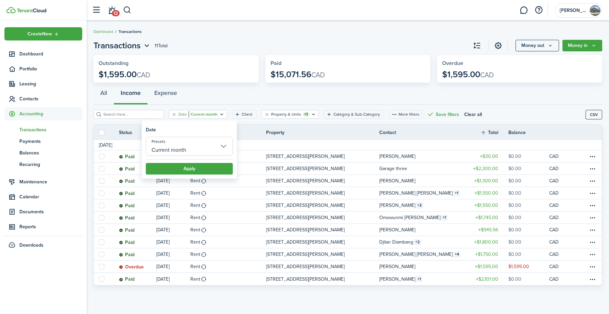
click at [235, 92] on div "All Income Expense" at bounding box center [347, 94] width 508 height 20
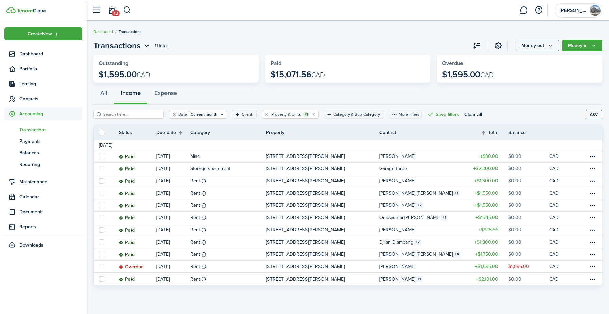
click at [171, 116] on button "Clear filter" at bounding box center [174, 113] width 6 height 5
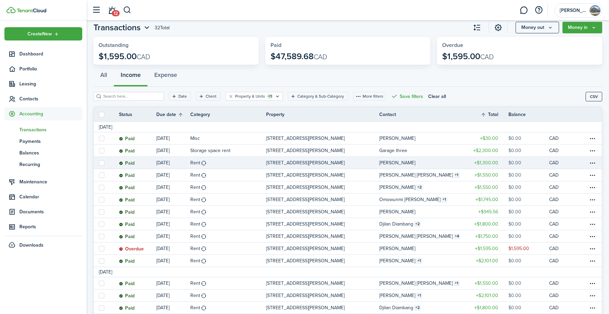
scroll to position [19, 0]
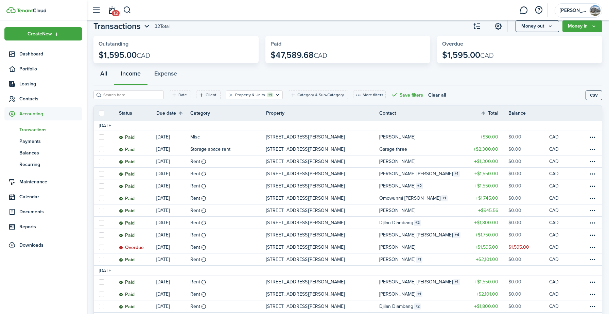
click at [104, 74] on button "All" at bounding box center [103, 75] width 20 height 20
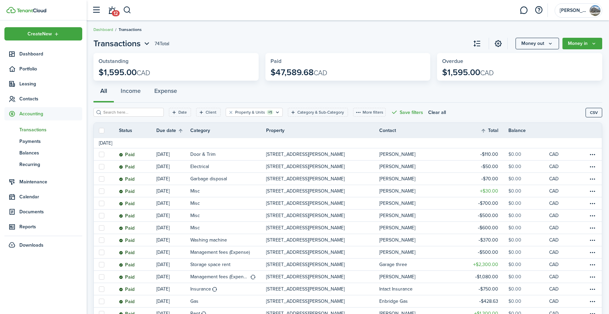
scroll to position [1, 0]
